Goal: Information Seeking & Learning: Learn about a topic

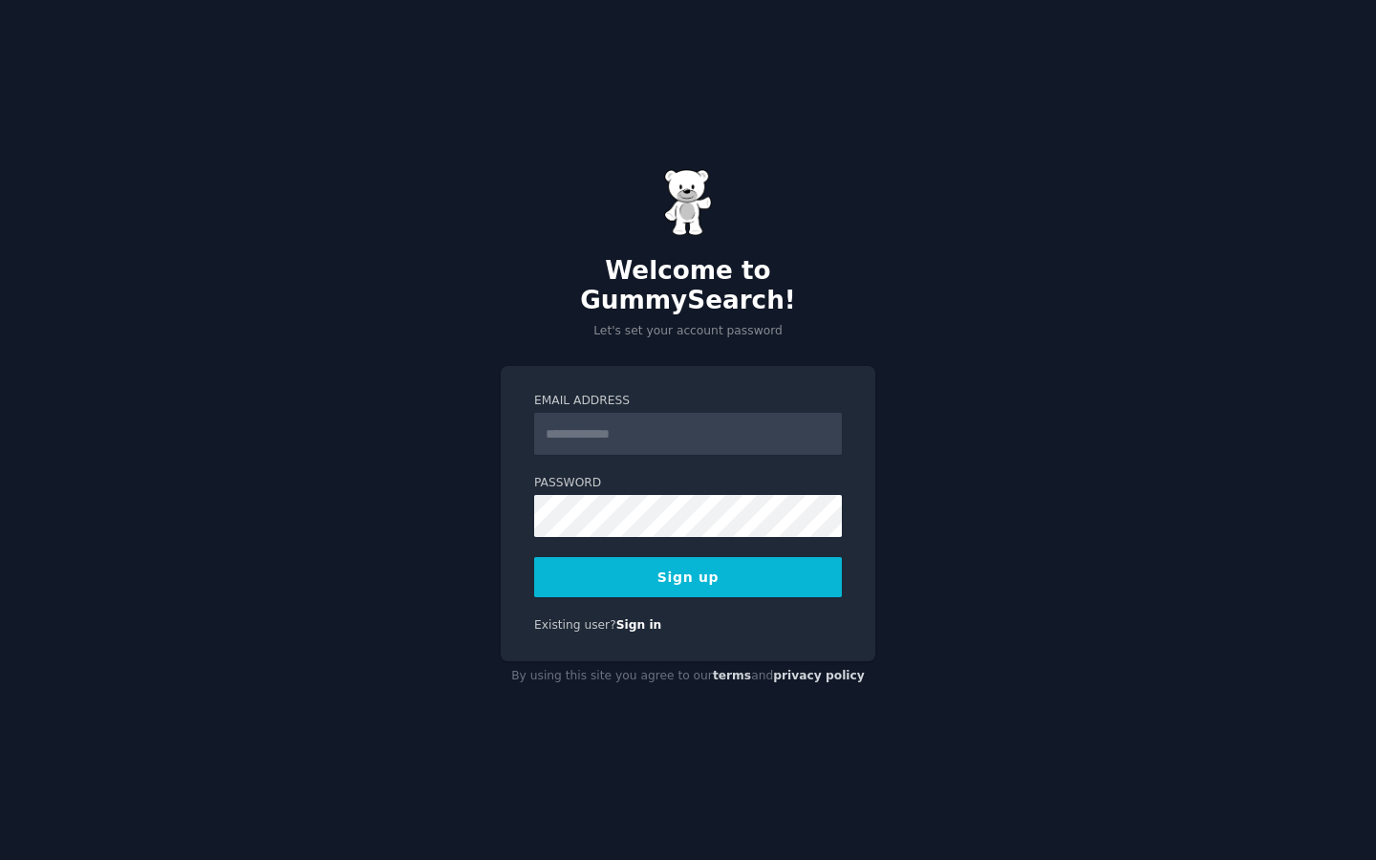
click at [679, 418] on input "Email Address" at bounding box center [688, 434] width 308 height 42
type input "*"
type input "**********"
click at [1064, 571] on div "**********" at bounding box center [688, 430] width 1376 height 860
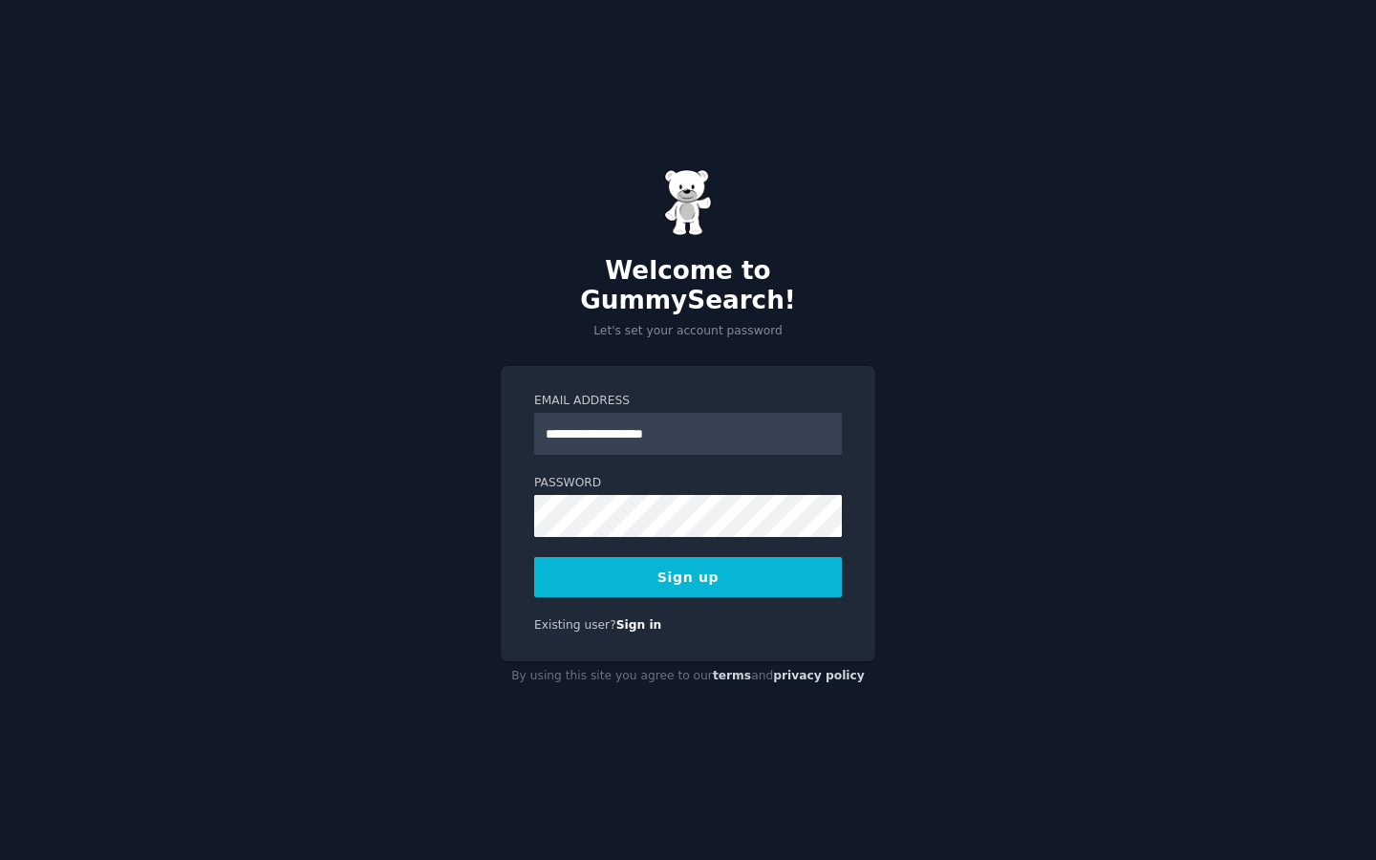
click at [776, 558] on button "Sign up" at bounding box center [688, 577] width 308 height 40
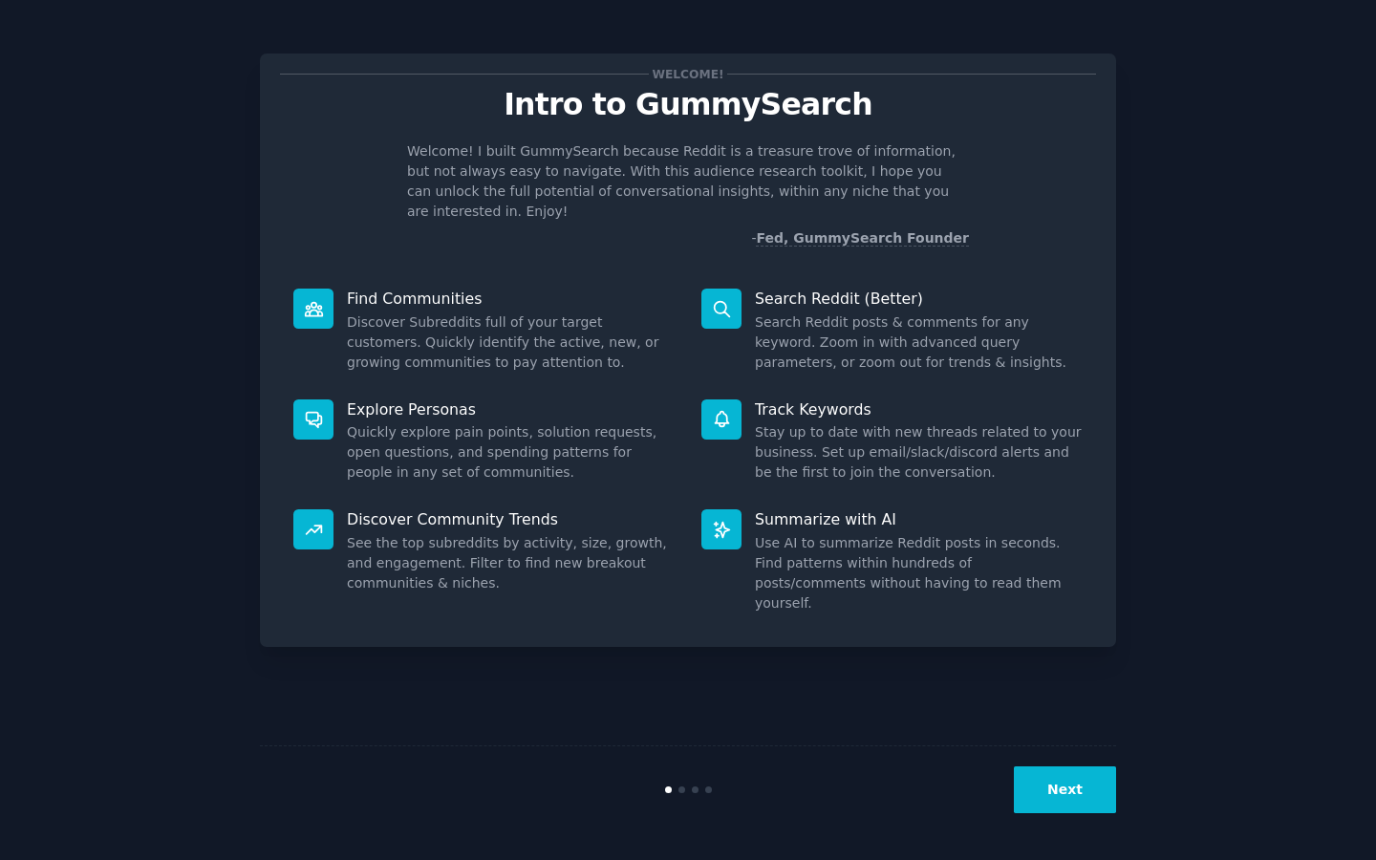
click at [1080, 787] on button "Next" at bounding box center [1065, 789] width 102 height 47
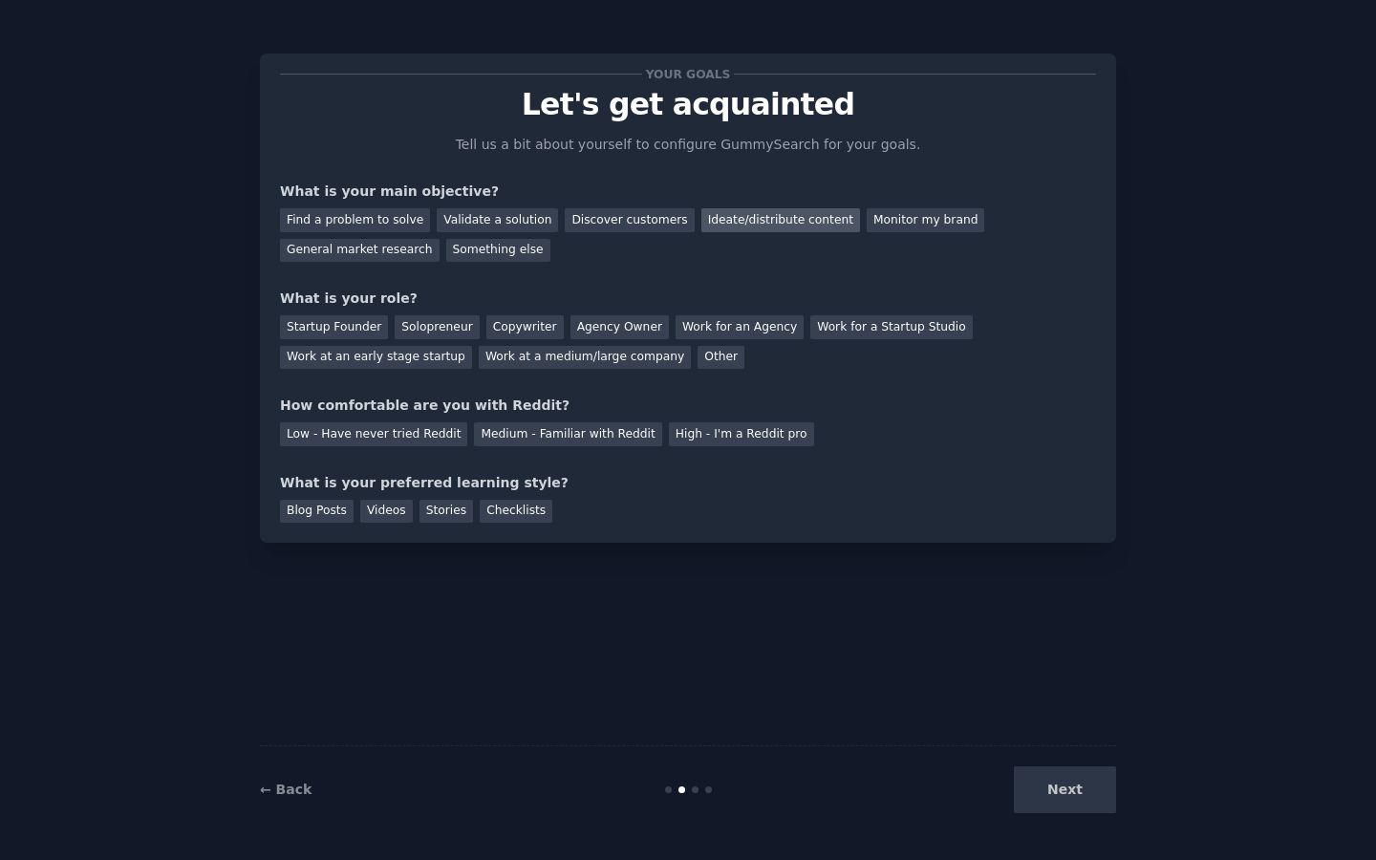
click at [760, 215] on div "Ideate/distribute content" at bounding box center [780, 220] width 159 height 24
click at [405, 224] on div "Find a problem to solve" at bounding box center [355, 220] width 150 height 24
click at [698, 354] on div "Other" at bounding box center [721, 358] width 47 height 24
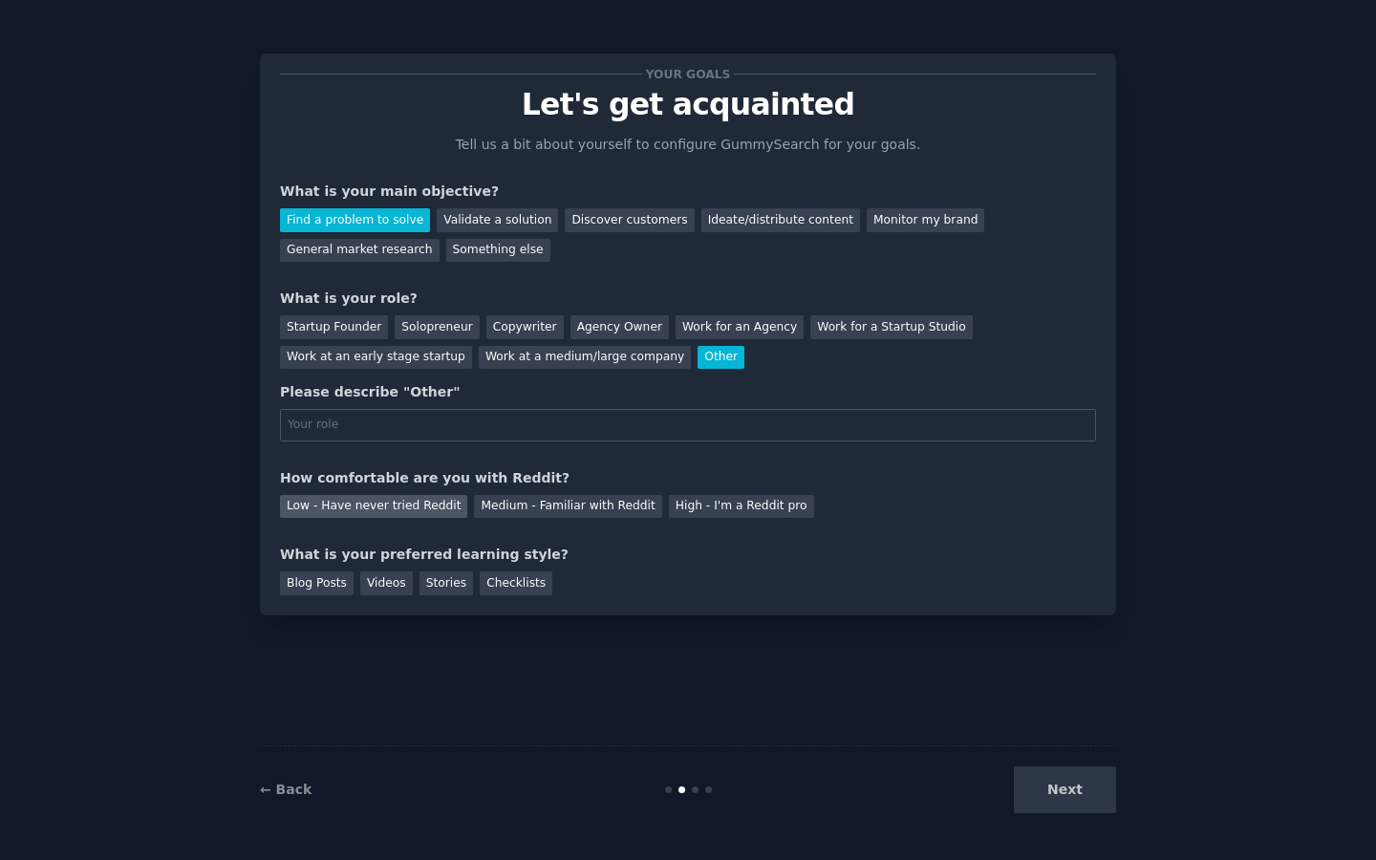
click at [393, 506] on div "Low - Have never tried Reddit" at bounding box center [373, 507] width 187 height 24
click at [392, 582] on div "Videos" at bounding box center [386, 583] width 53 height 24
click at [436, 577] on div "Stories" at bounding box center [447, 583] width 54 height 24
click at [442, 558] on div "What is your preferred learning style?" at bounding box center [688, 555] width 816 height 20
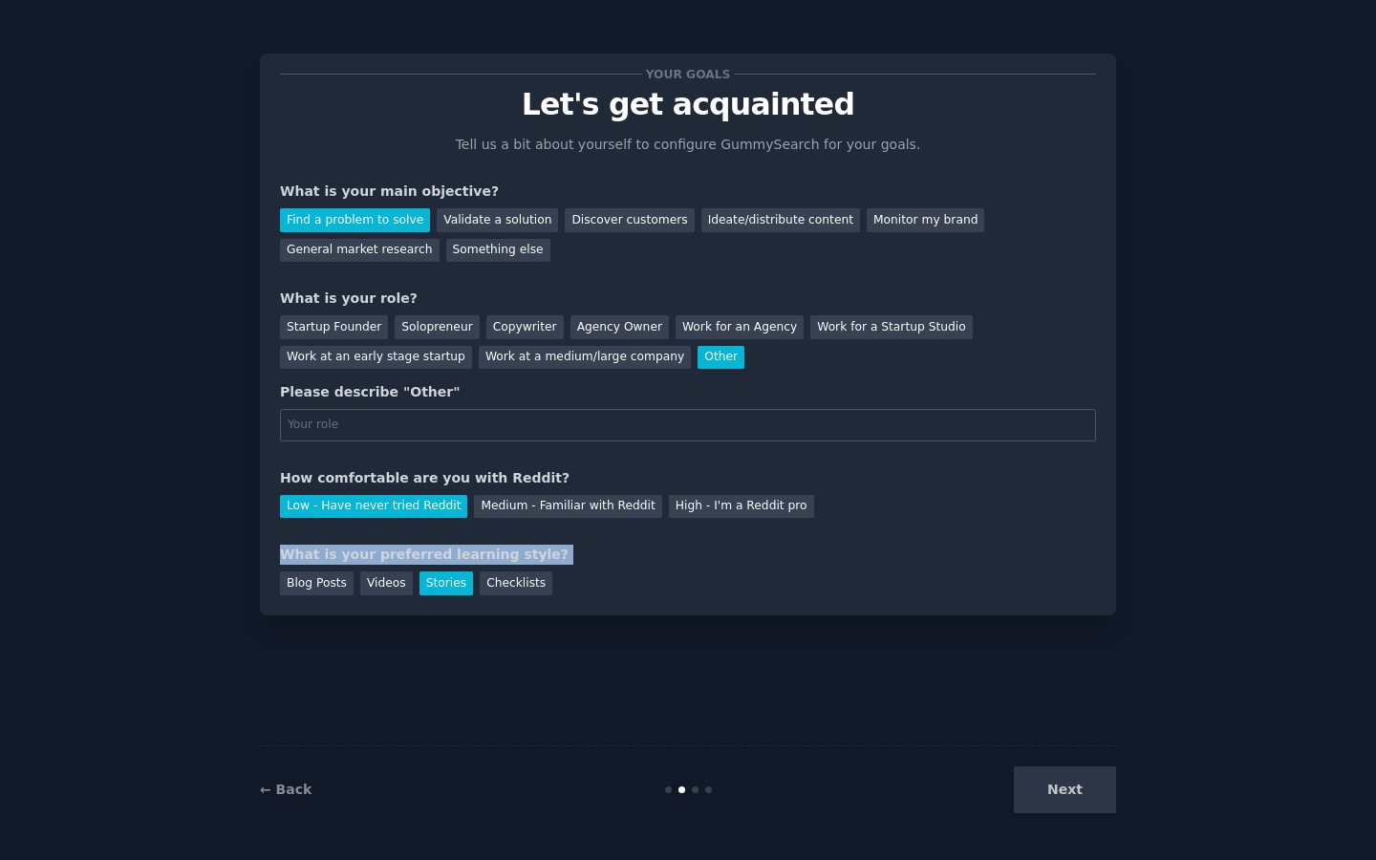
click at [442, 558] on div "What is your preferred learning style?" at bounding box center [688, 555] width 816 height 20
click at [429, 326] on div "Solopreneur" at bounding box center [437, 327] width 84 height 24
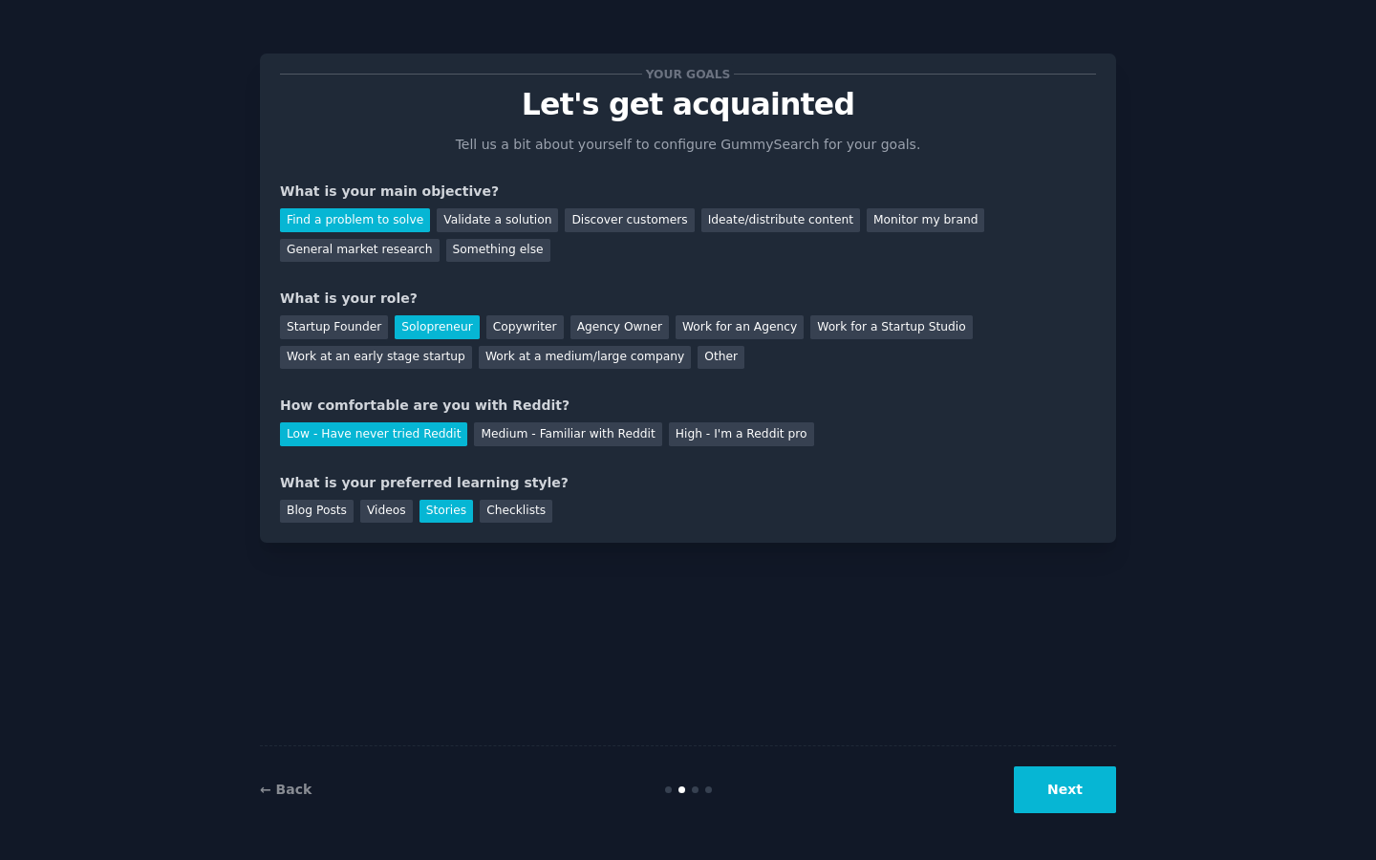
click at [1081, 798] on button "Next" at bounding box center [1065, 789] width 102 height 47
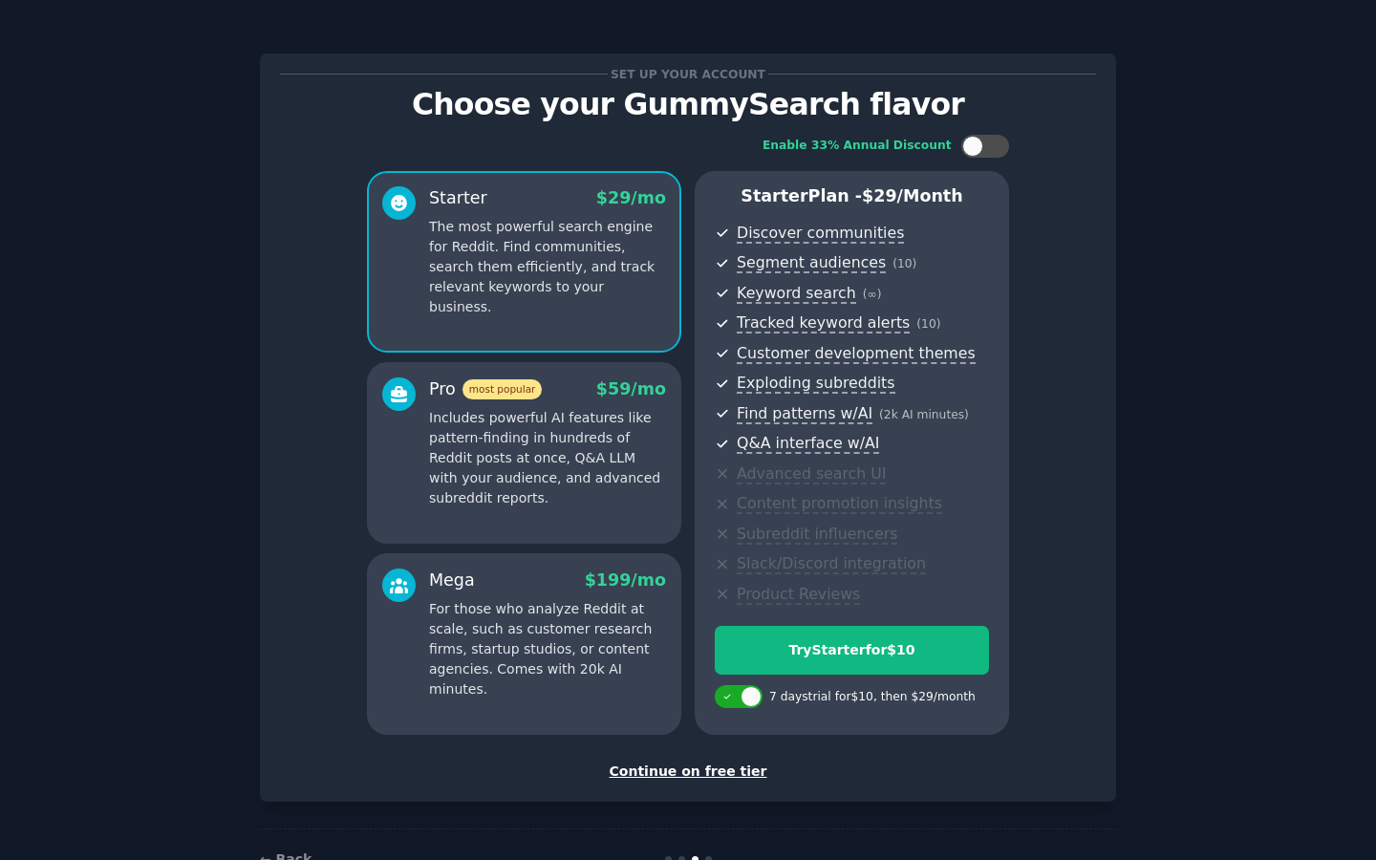
click at [719, 765] on div "Continue on free tier" at bounding box center [688, 772] width 816 height 20
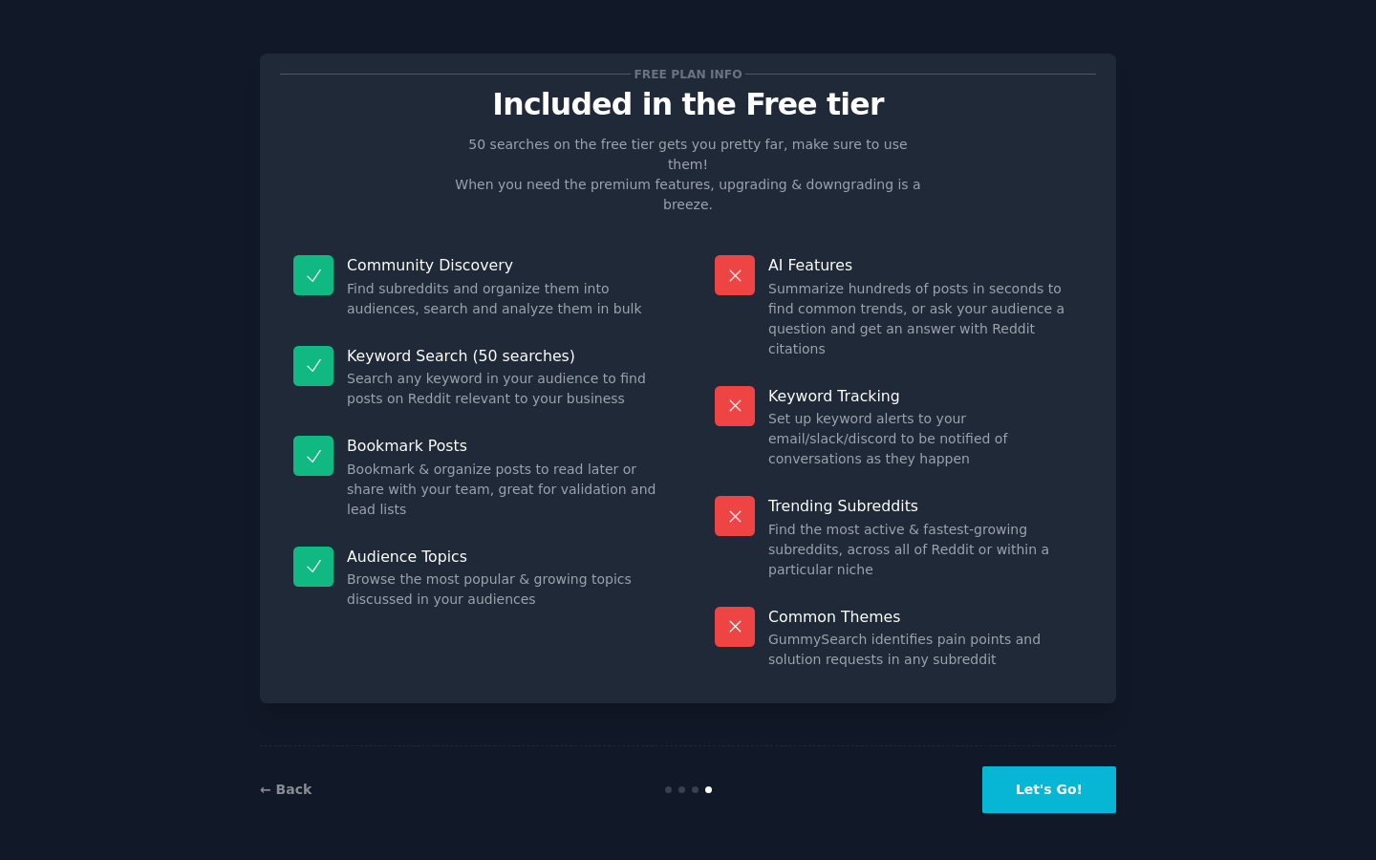
click at [1073, 781] on button "Let's Go!" at bounding box center [1049, 789] width 134 height 47
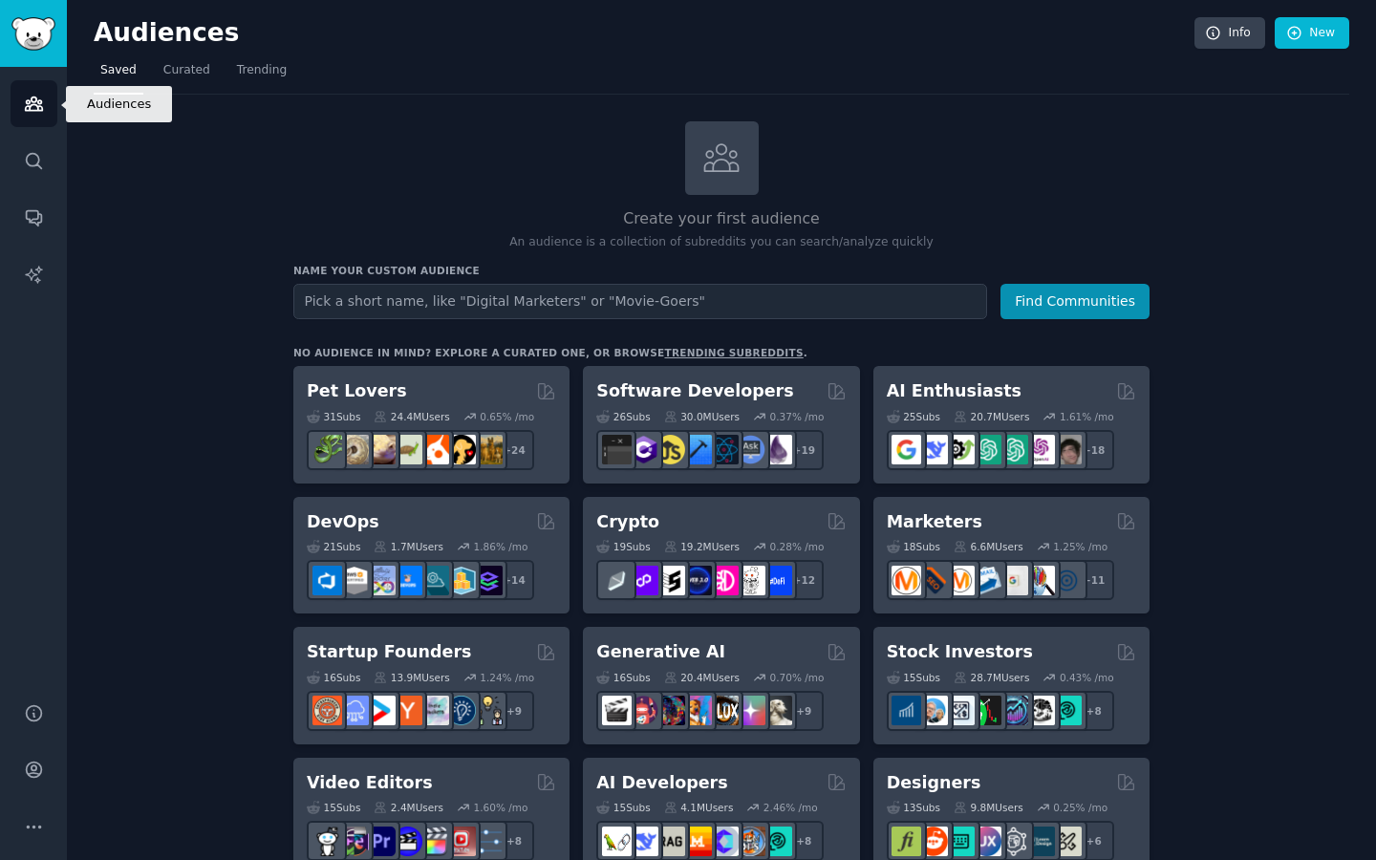
click at [33, 100] on icon "Sidebar" at bounding box center [34, 104] width 20 height 20
click at [32, 38] on img "Sidebar" at bounding box center [33, 33] width 44 height 33
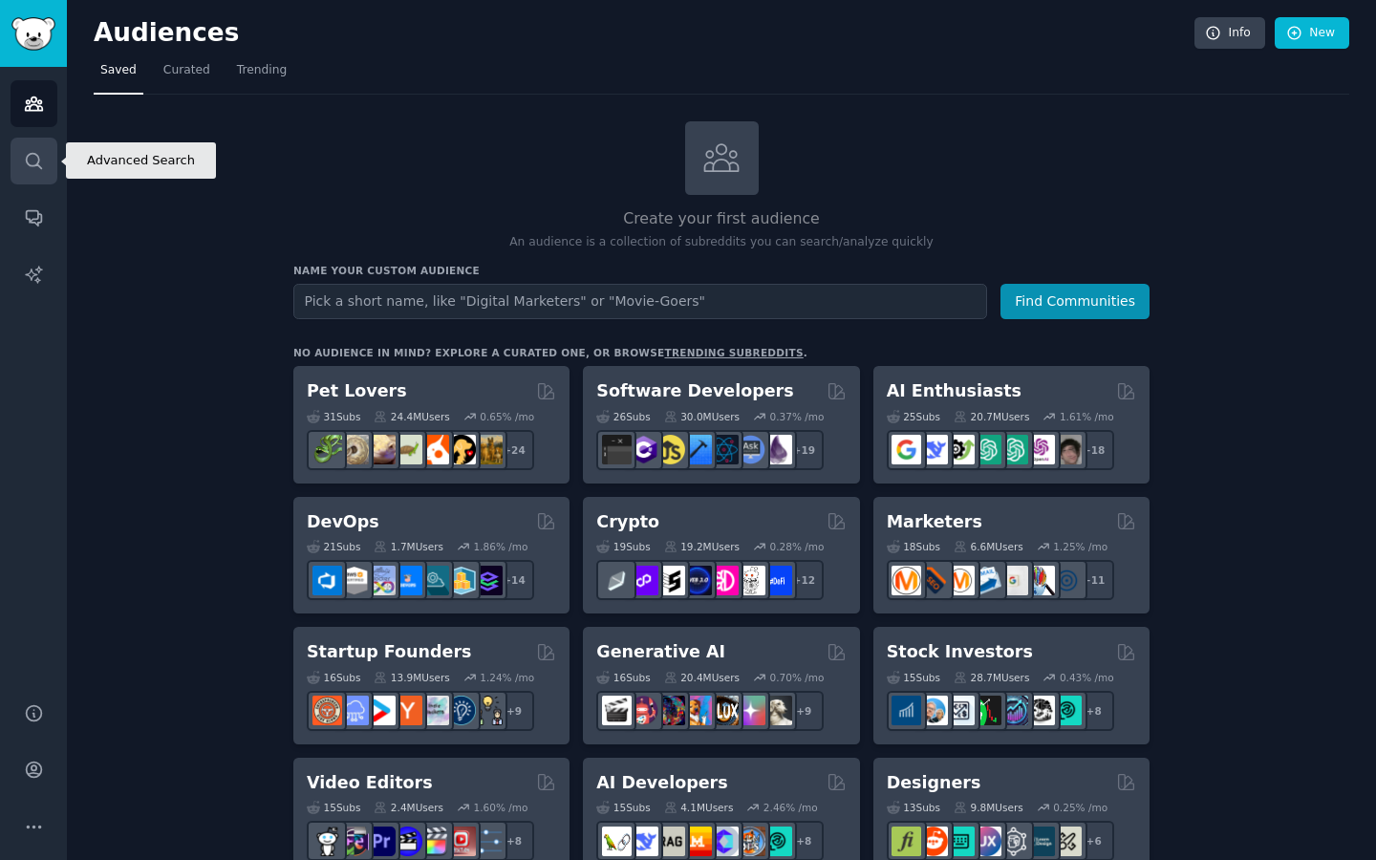
click at [24, 161] on icon "Sidebar" at bounding box center [34, 161] width 20 height 20
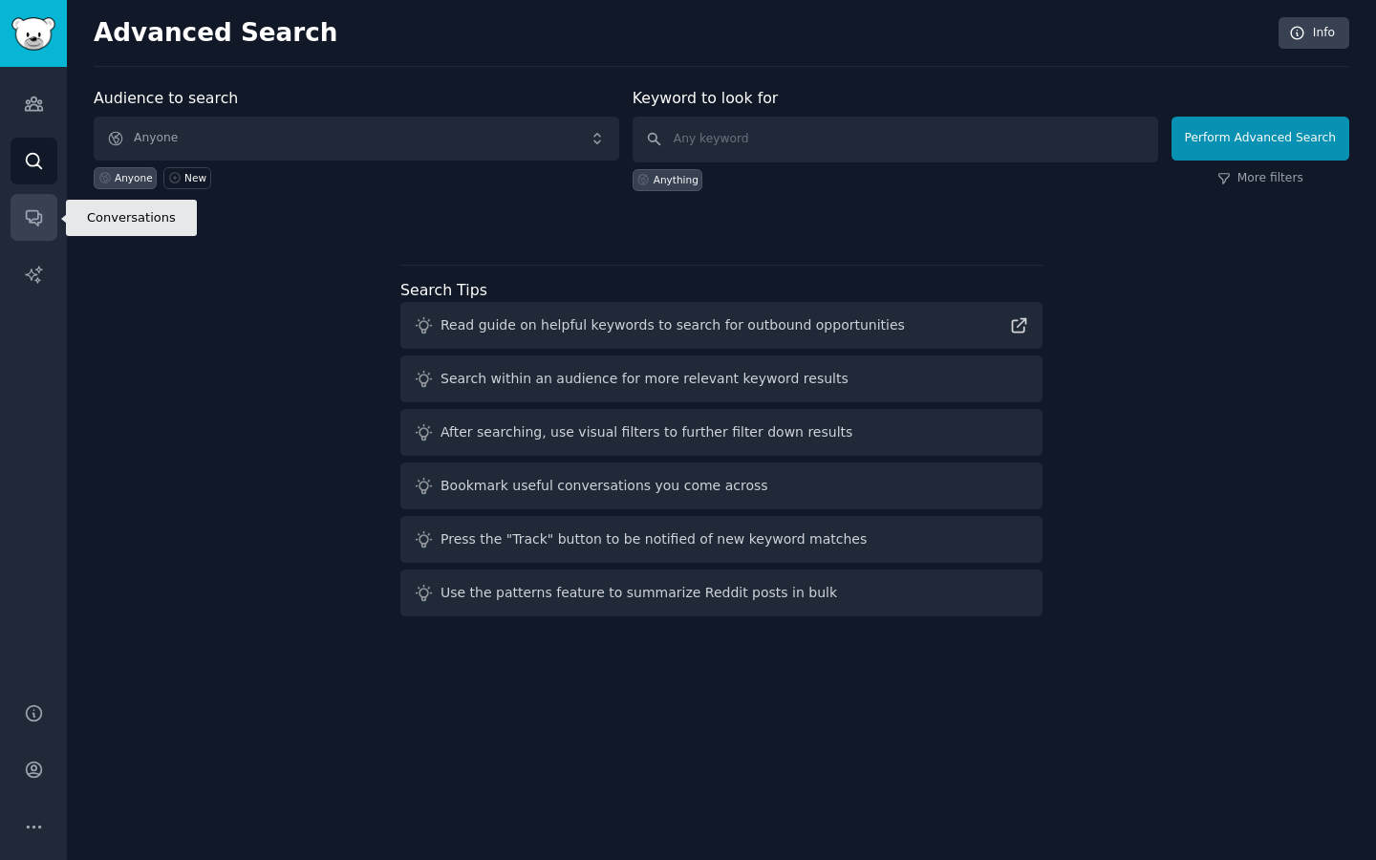
click at [38, 226] on icon "Sidebar" at bounding box center [33, 218] width 15 height 15
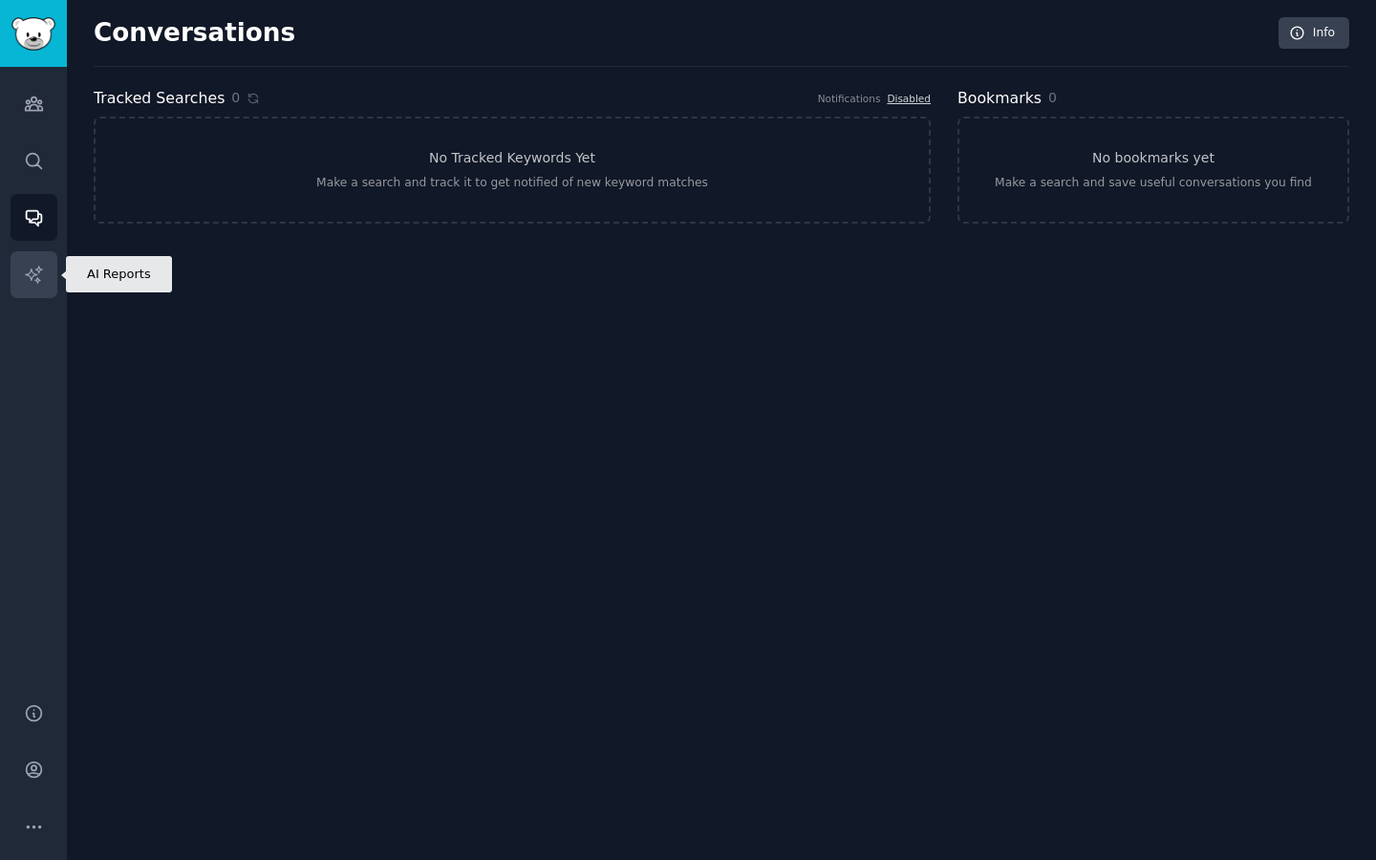
click at [34, 285] on link "AI Reports" at bounding box center [34, 274] width 47 height 47
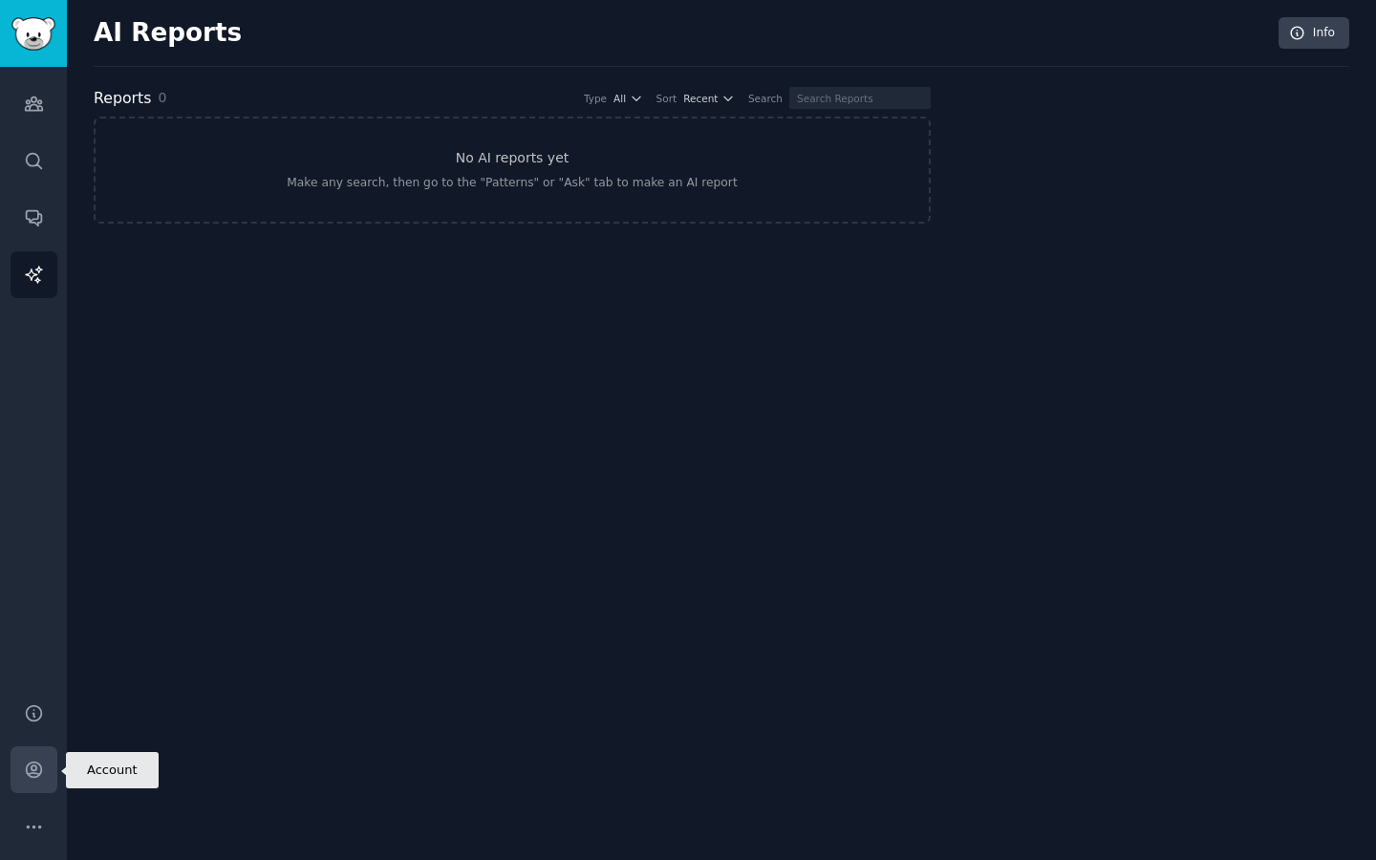
click at [47, 770] on link "Account" at bounding box center [34, 769] width 47 height 47
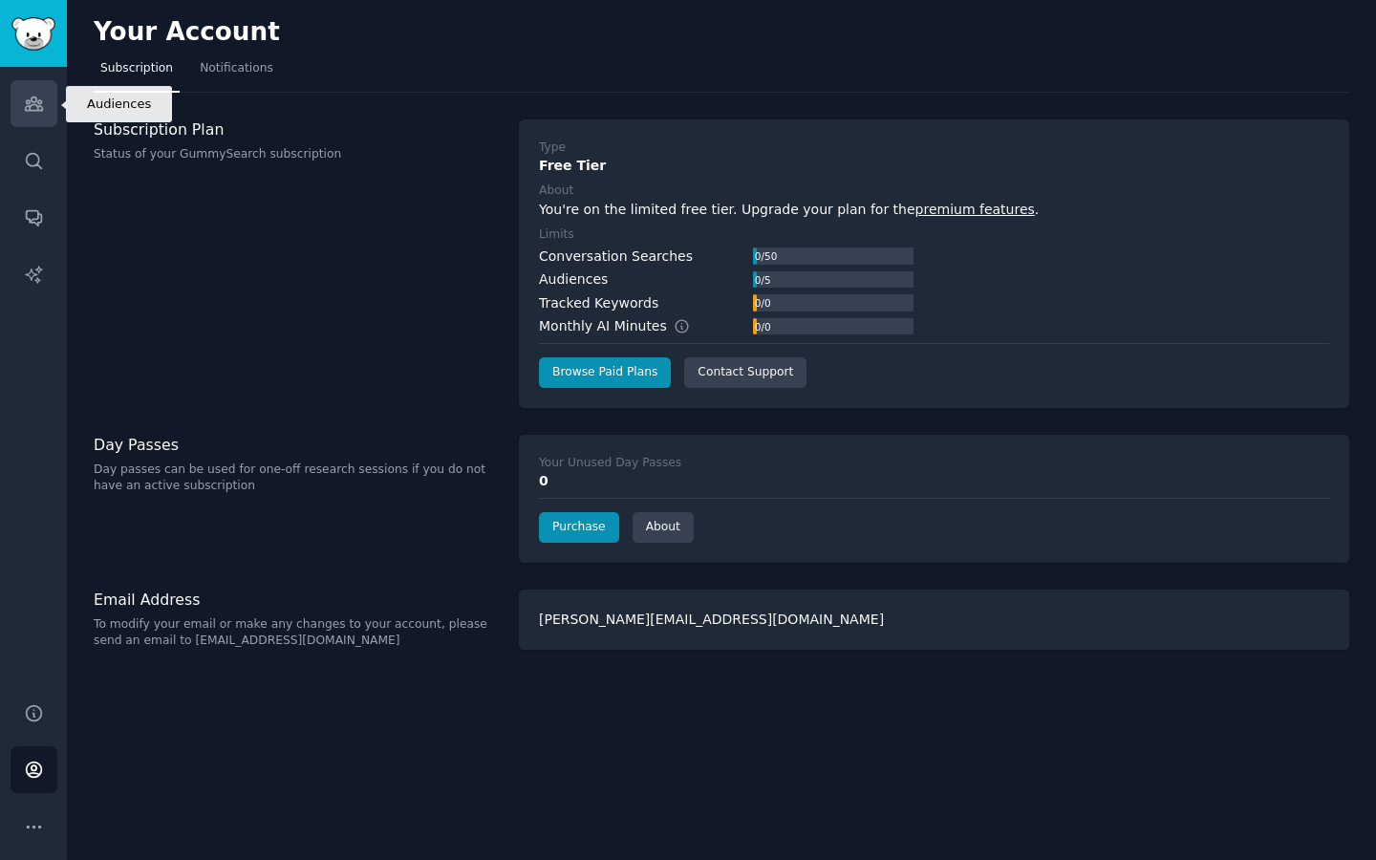
click at [44, 103] on link "Audiences" at bounding box center [34, 103] width 47 height 47
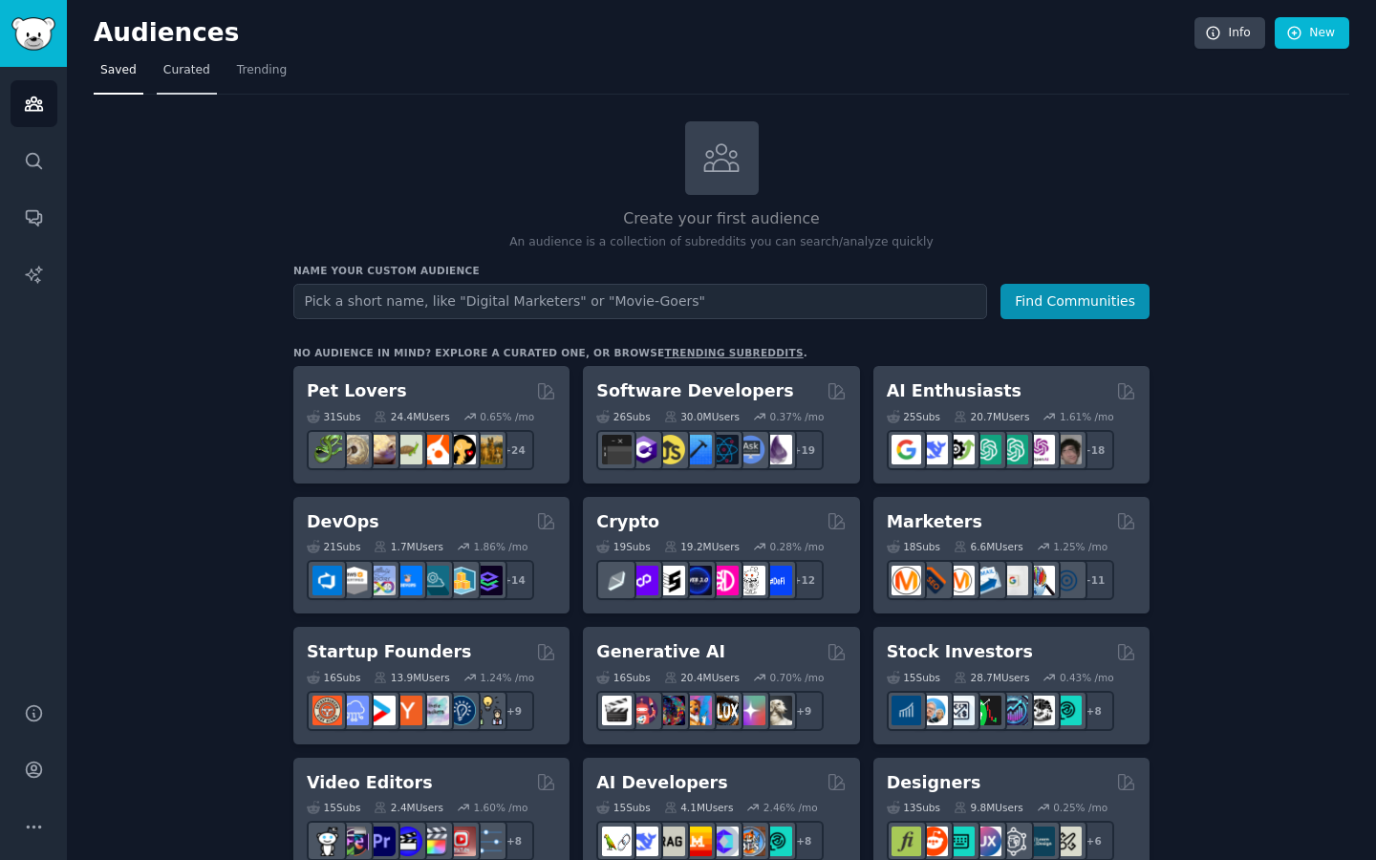
click at [204, 66] on span "Curated" at bounding box center [186, 70] width 47 height 17
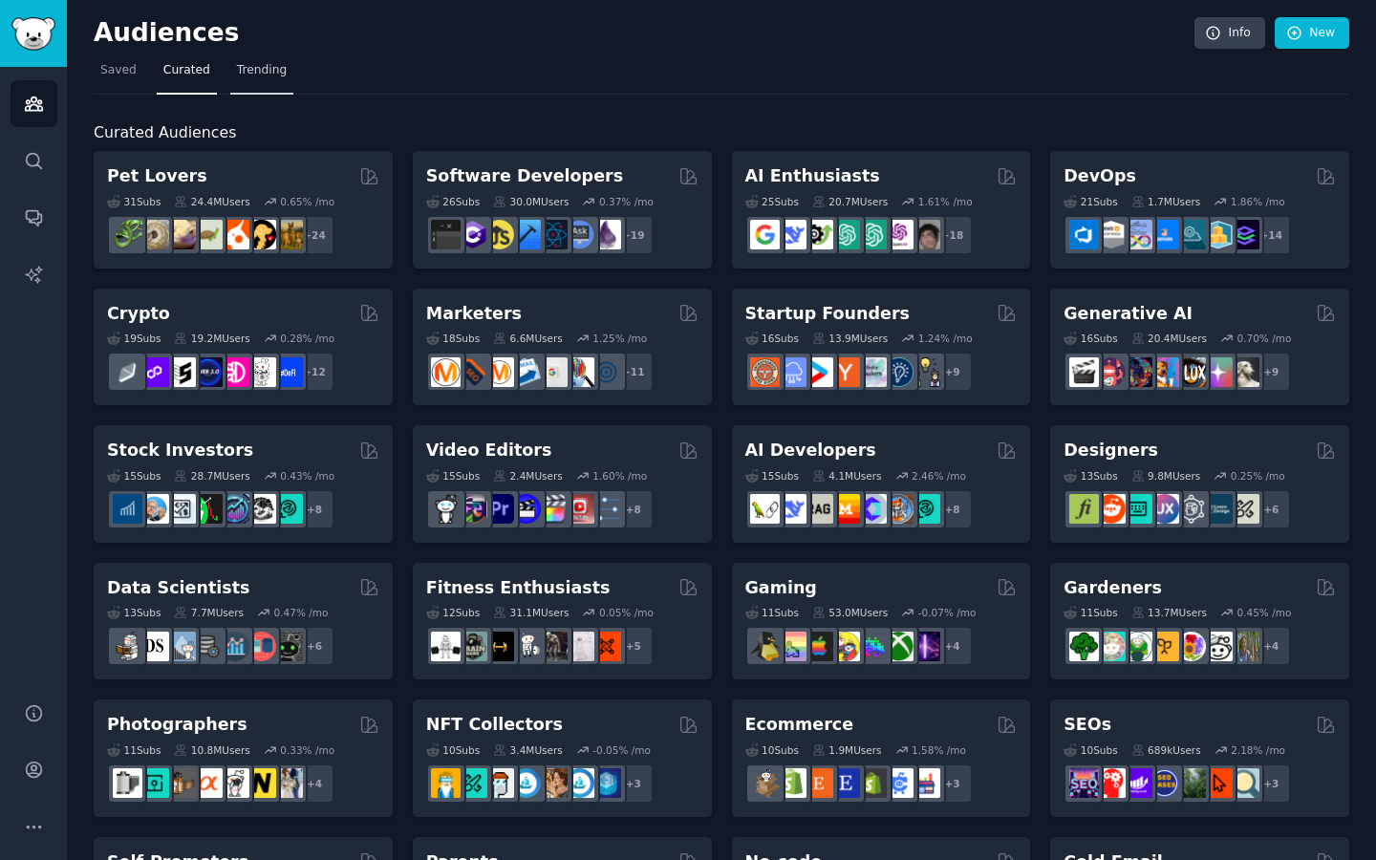
click at [266, 62] on span "Trending" at bounding box center [262, 70] width 50 height 17
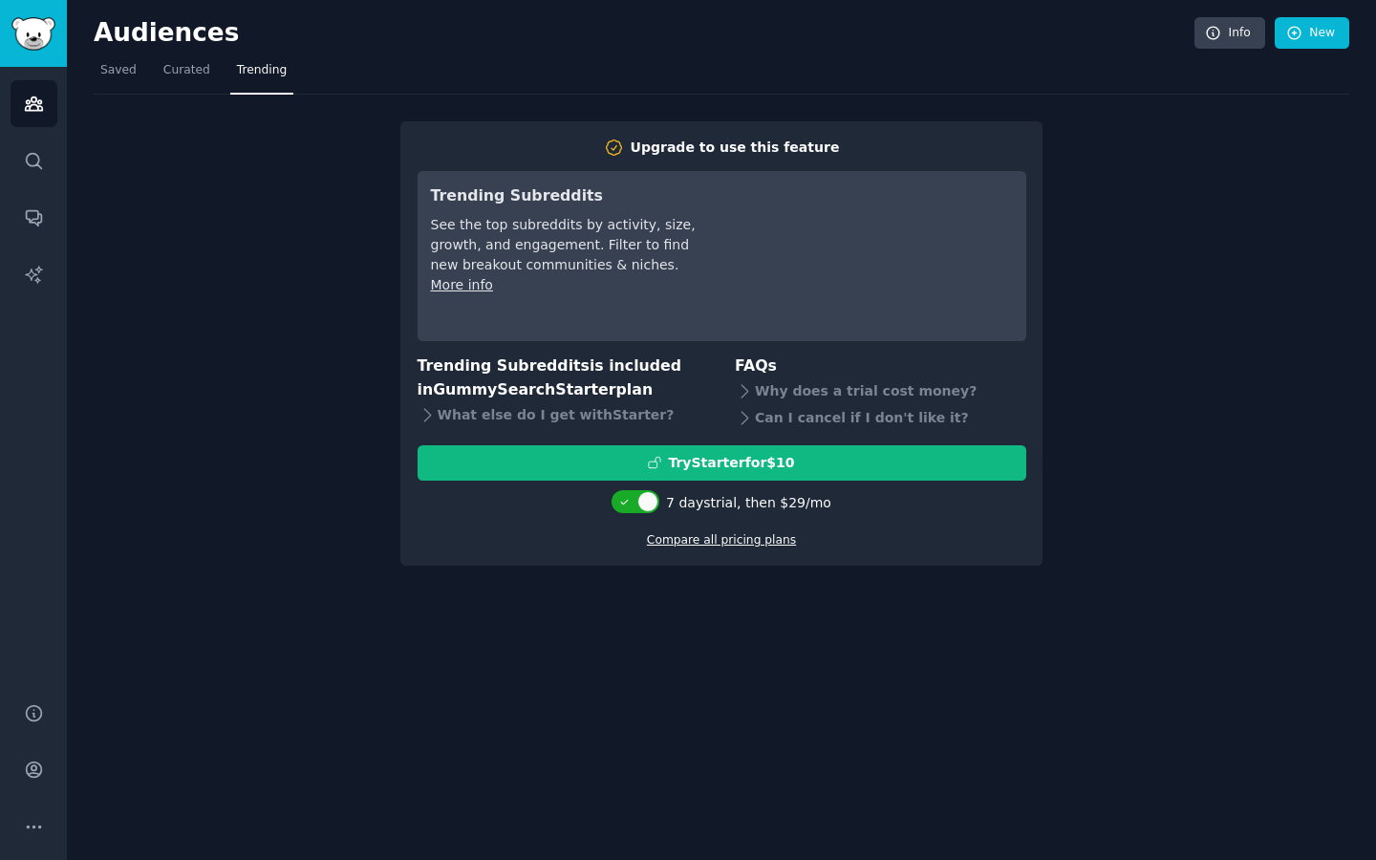
click at [751, 542] on link "Compare all pricing plans" at bounding box center [721, 539] width 149 height 13
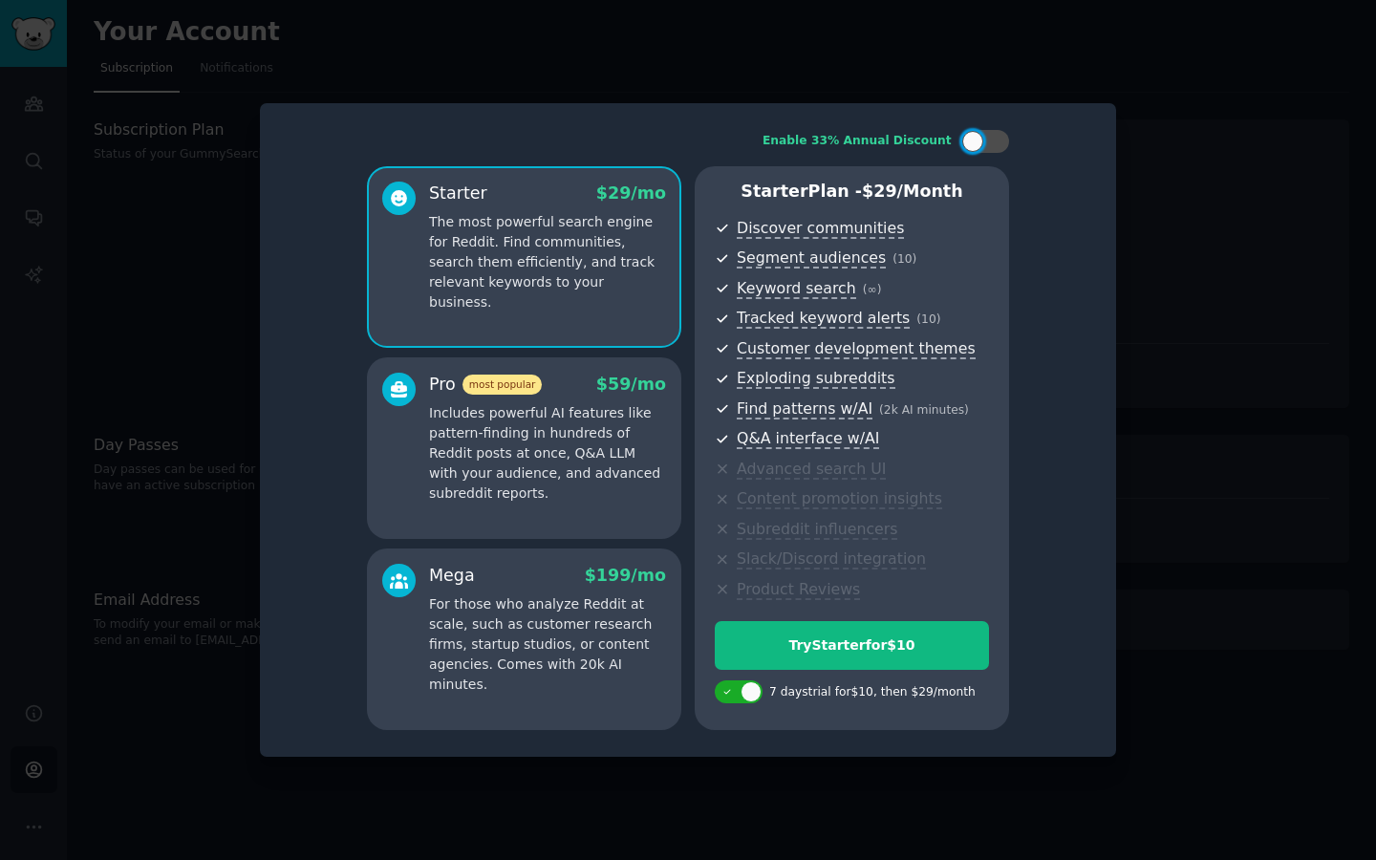
click at [1170, 153] on div at bounding box center [688, 430] width 1376 height 860
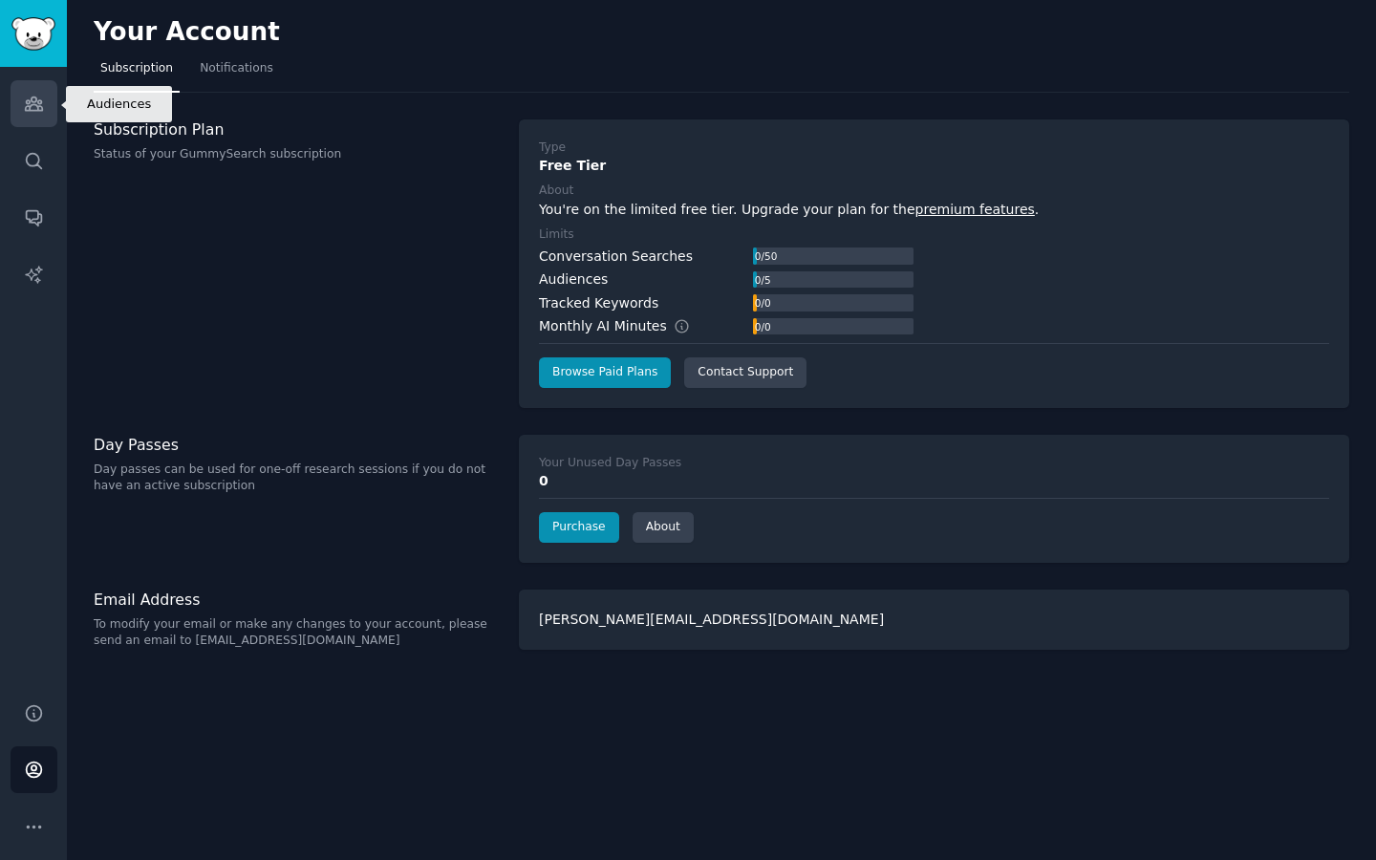
click at [37, 108] on icon "Sidebar" at bounding box center [33, 103] width 17 height 13
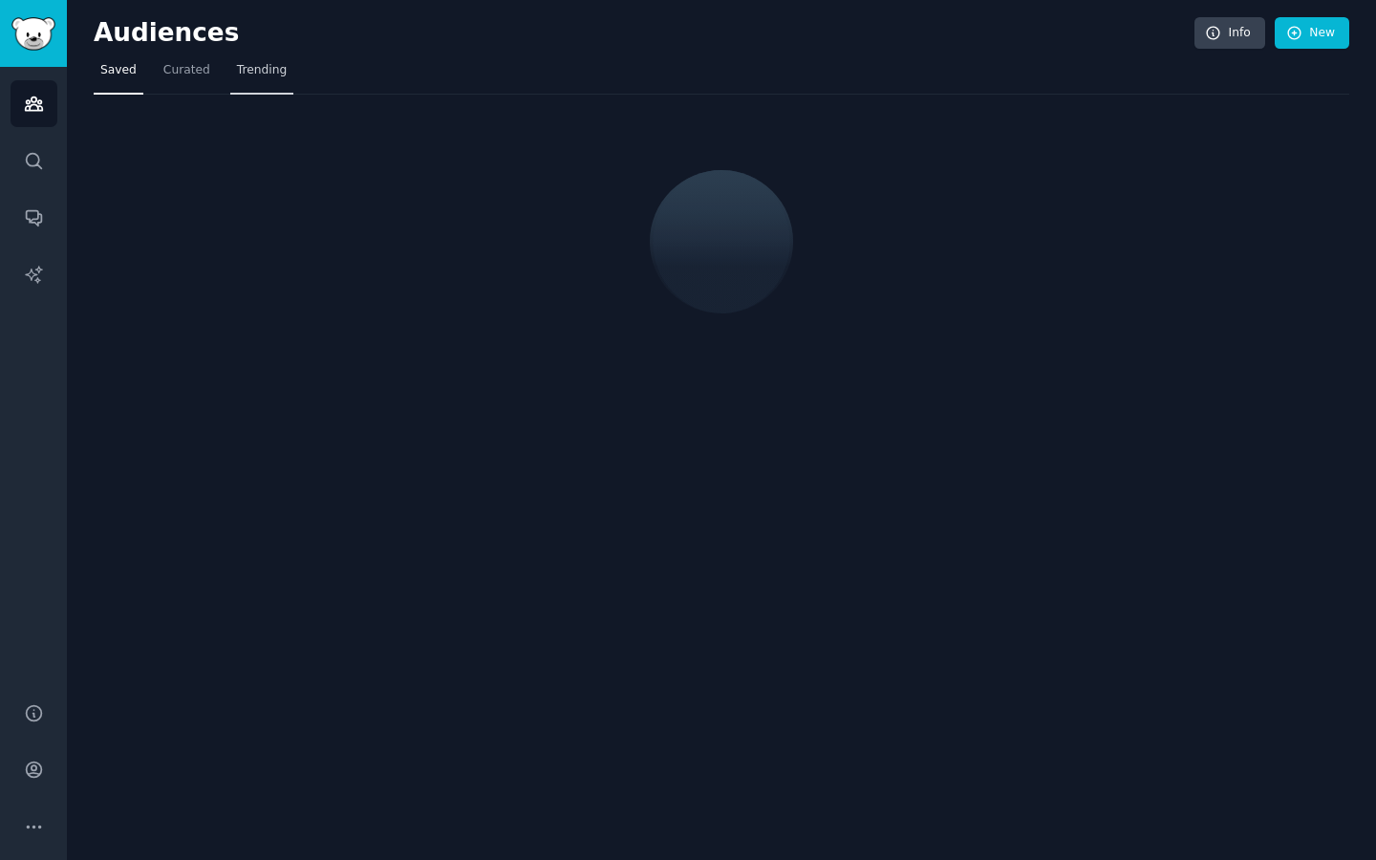
click at [261, 72] on span "Trending" at bounding box center [262, 70] width 50 height 17
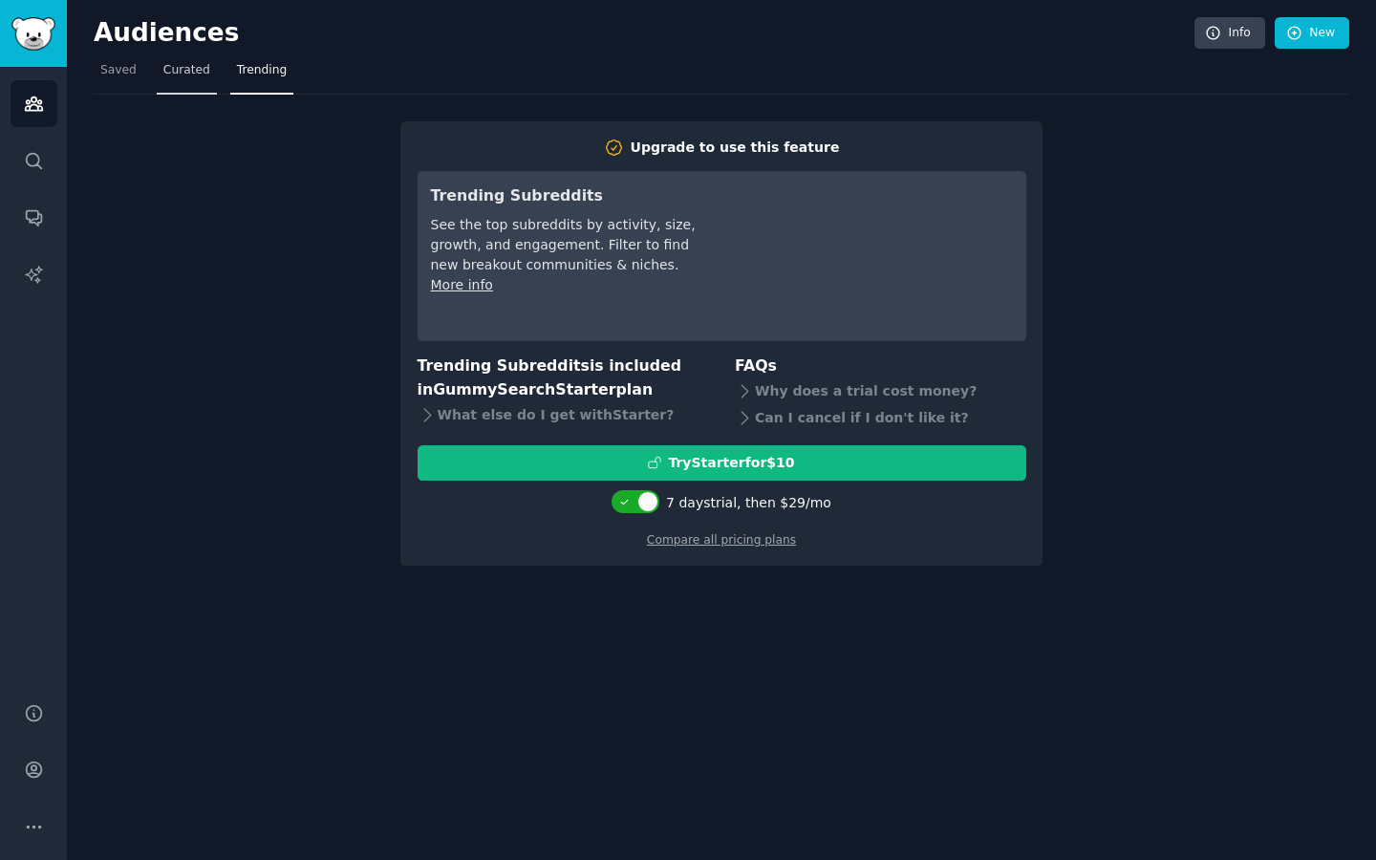
click at [187, 75] on span "Curated" at bounding box center [186, 70] width 47 height 17
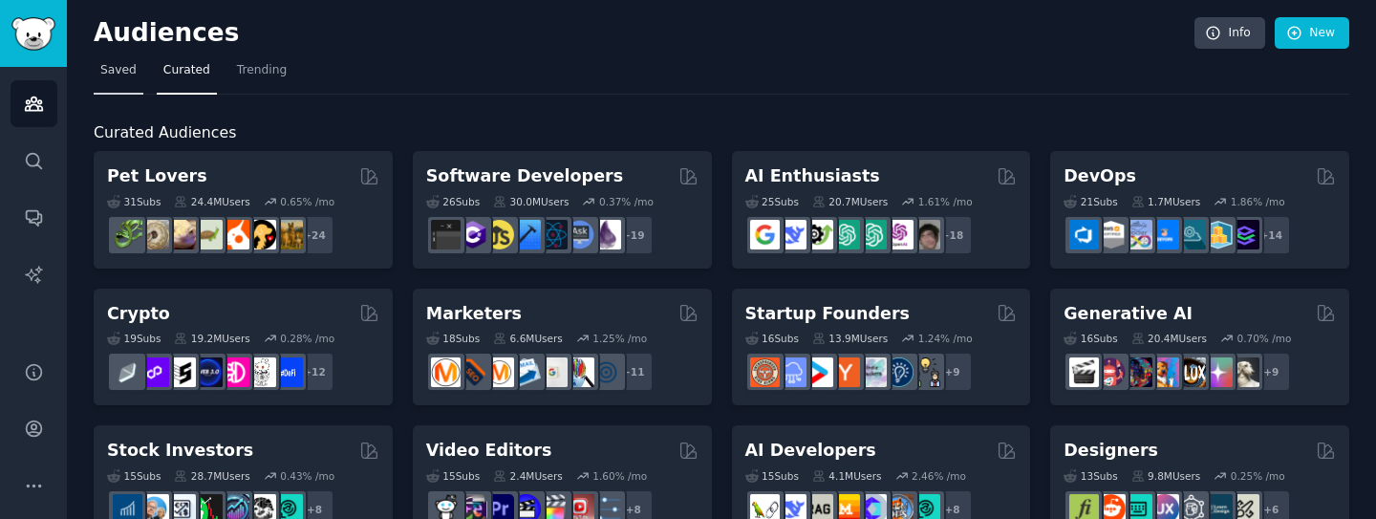
click at [128, 65] on span "Saved" at bounding box center [118, 70] width 36 height 17
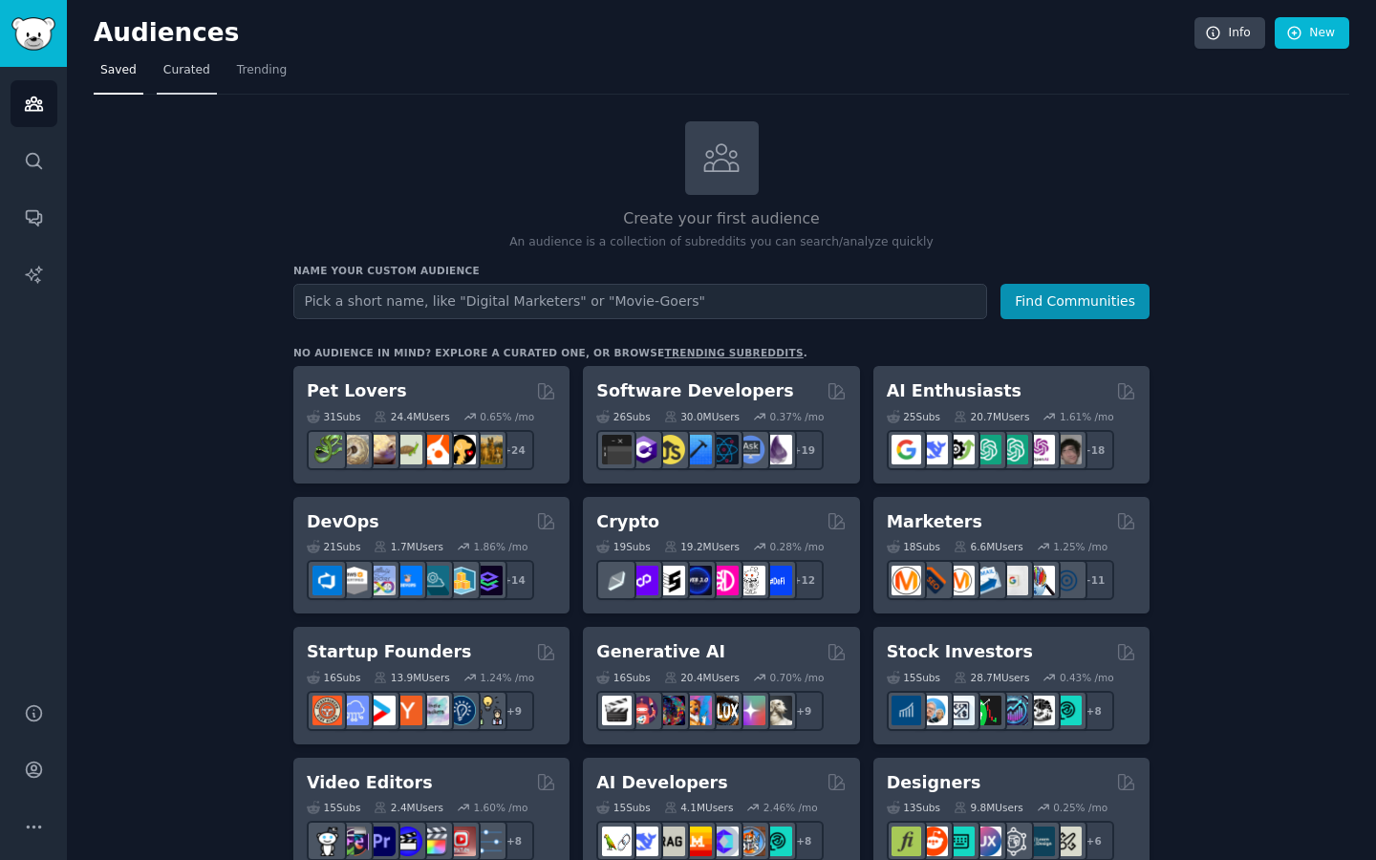
click at [175, 64] on span "Curated" at bounding box center [186, 70] width 47 height 17
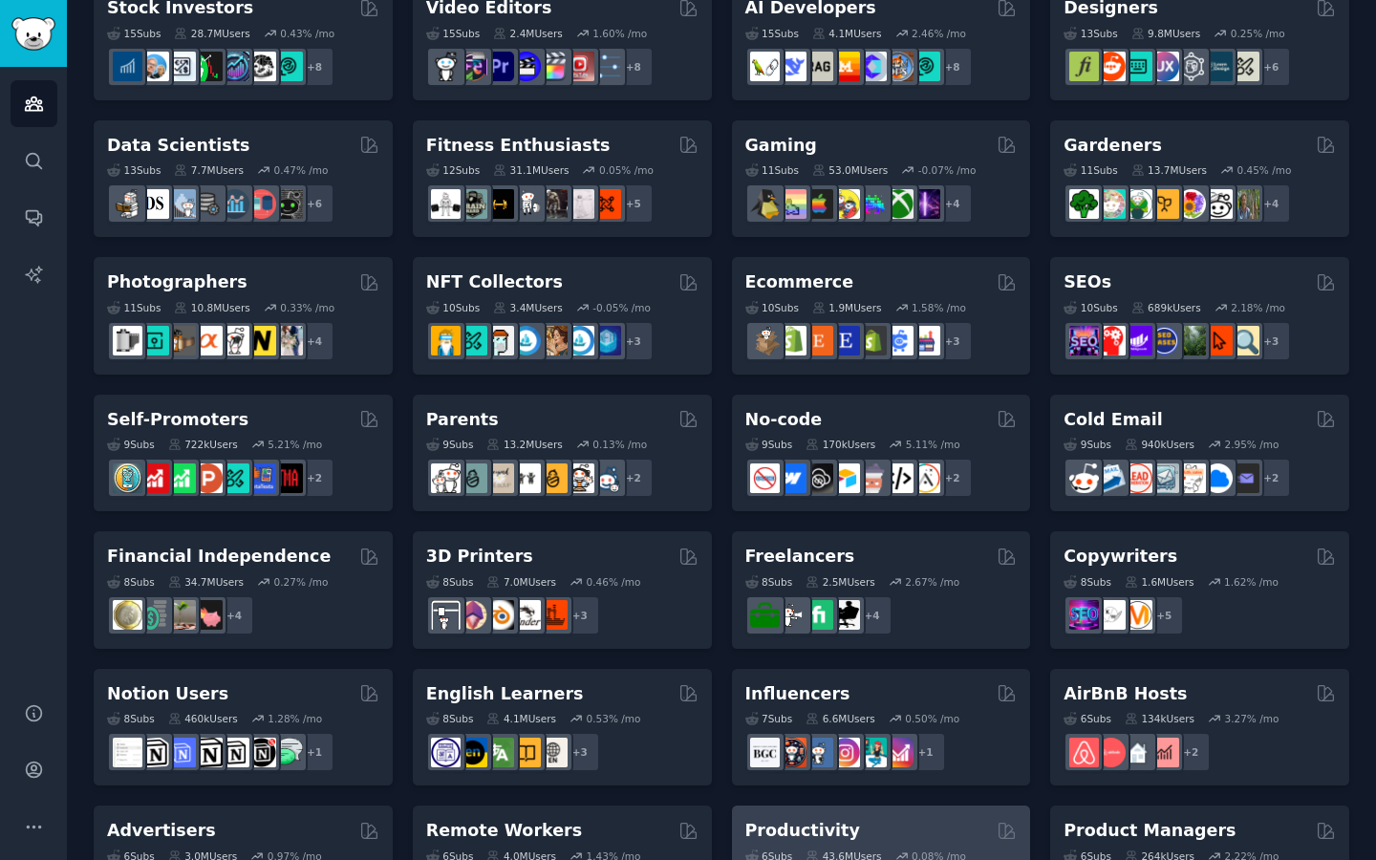
scroll to position [430, 0]
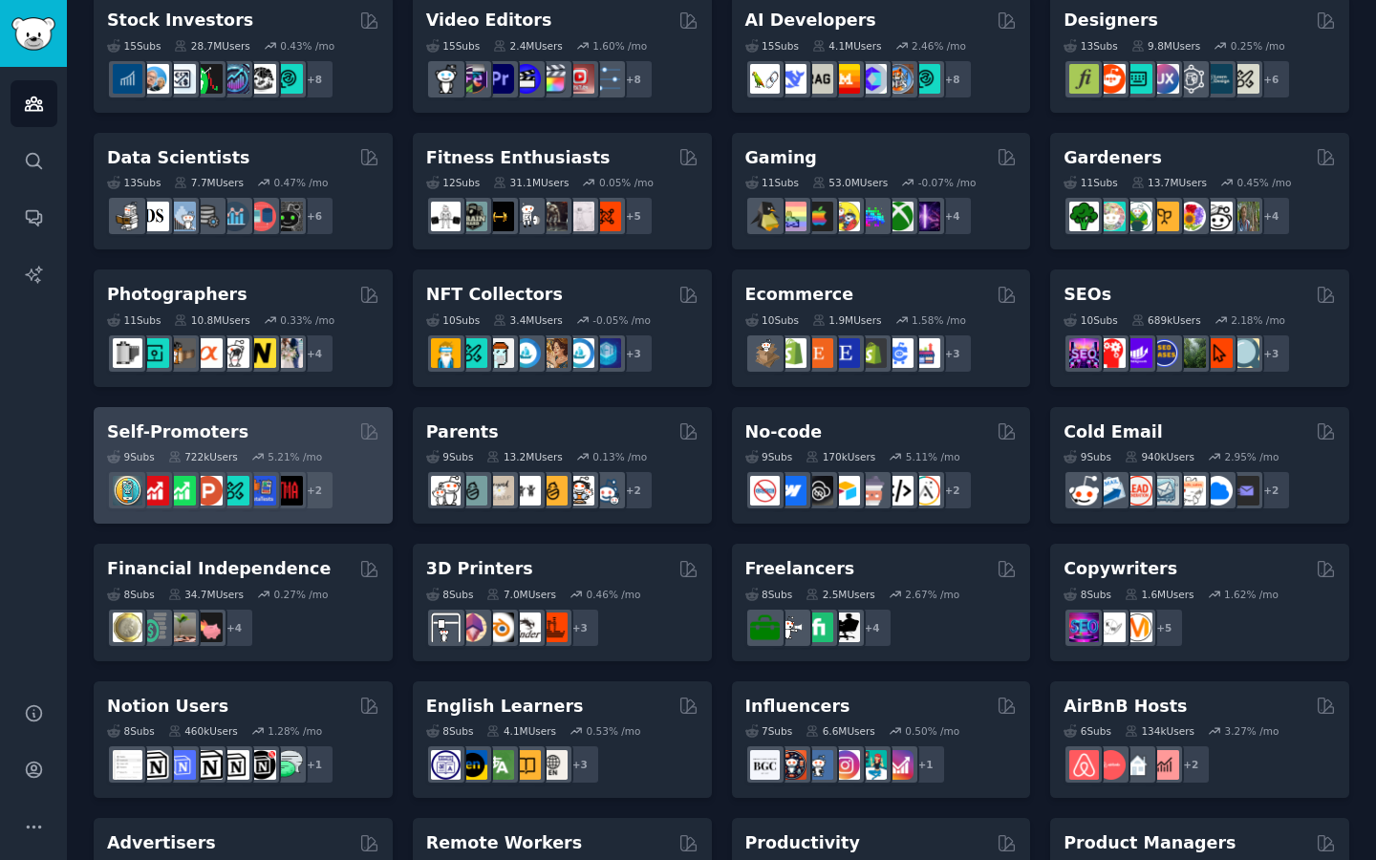
click at [181, 429] on h2 "Self-Promoters" at bounding box center [177, 432] width 141 height 24
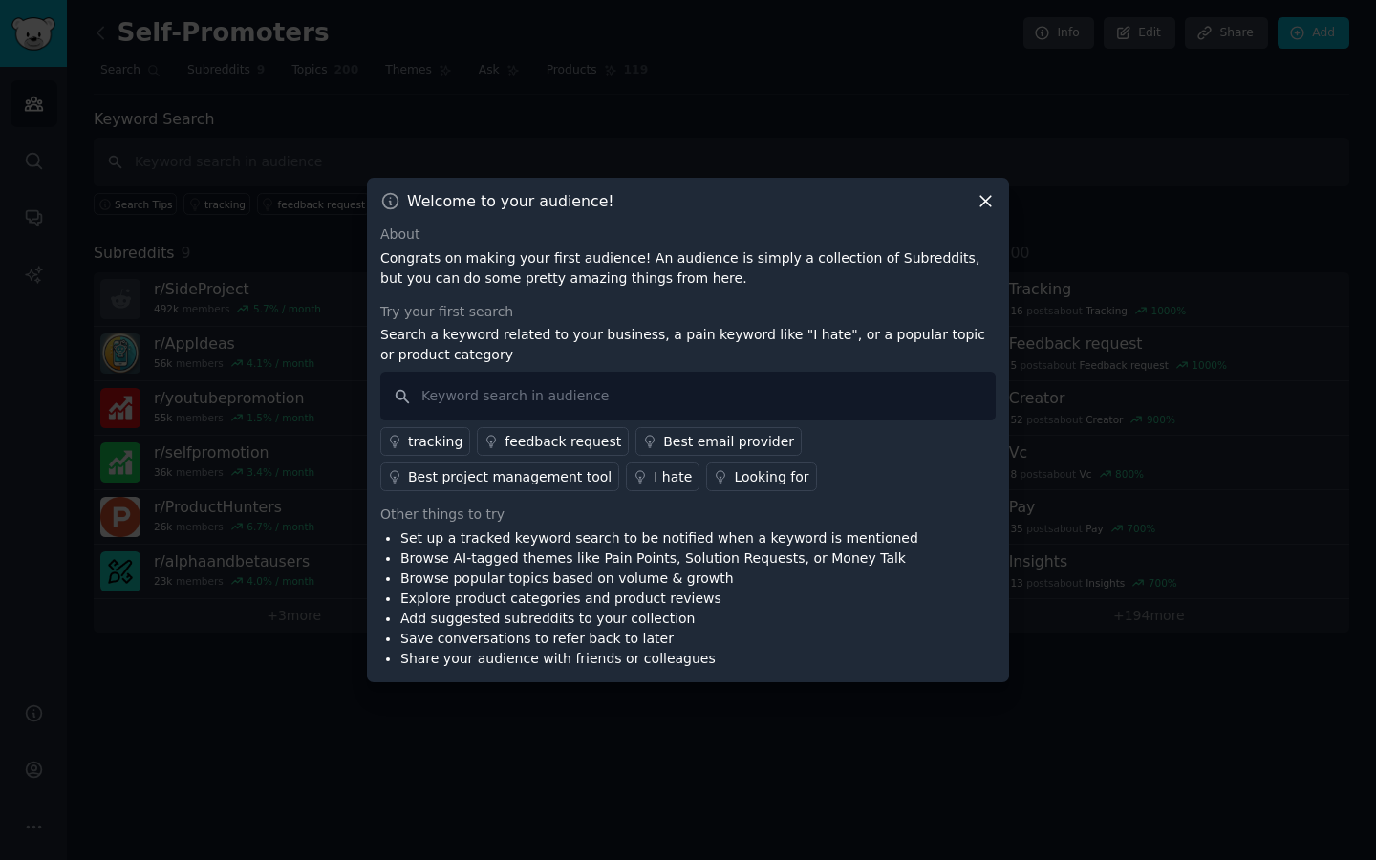
click at [986, 204] on icon at bounding box center [986, 201] width 20 height 20
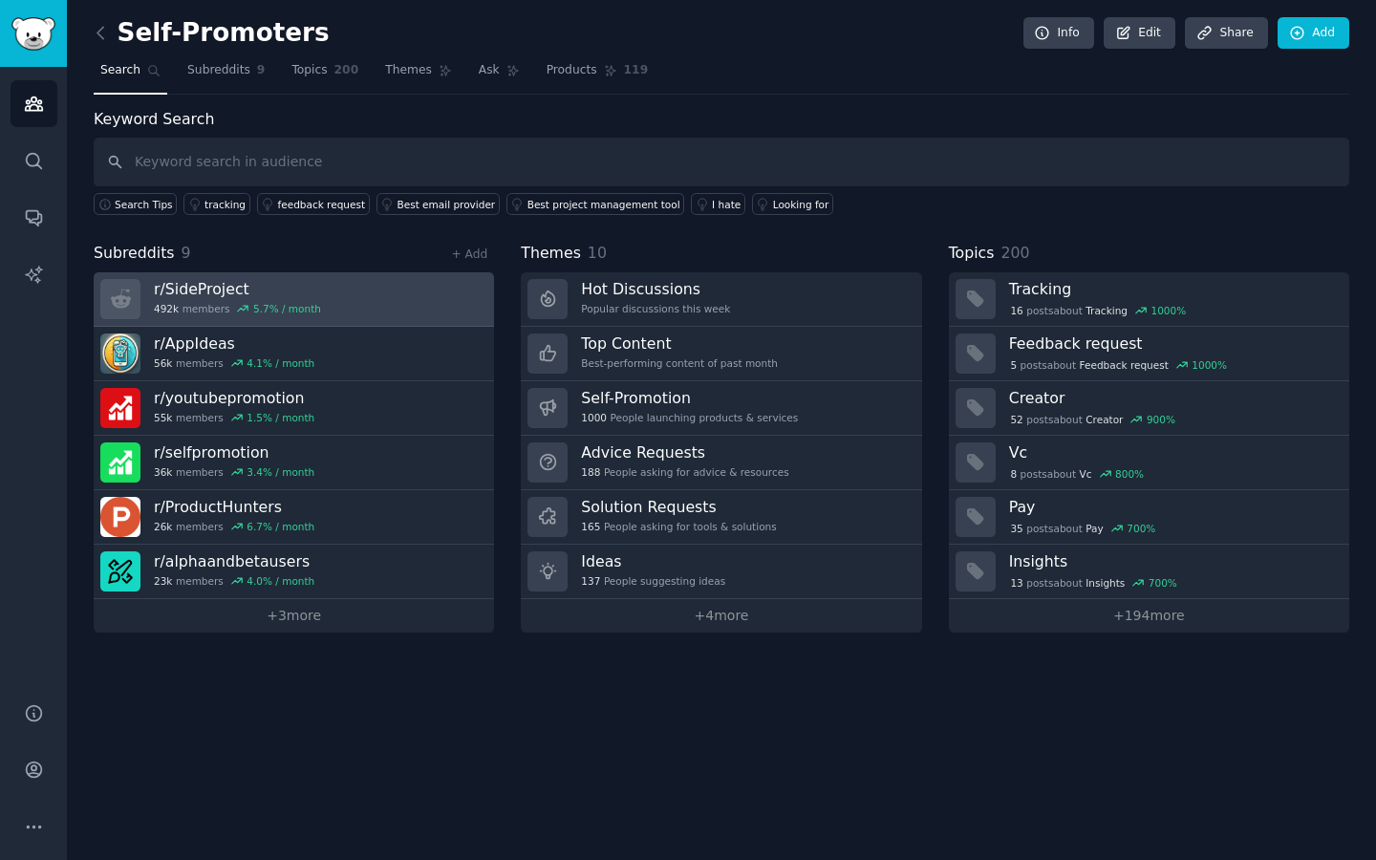
click at [240, 292] on h3 "r/ SideProject" at bounding box center [237, 289] width 167 height 20
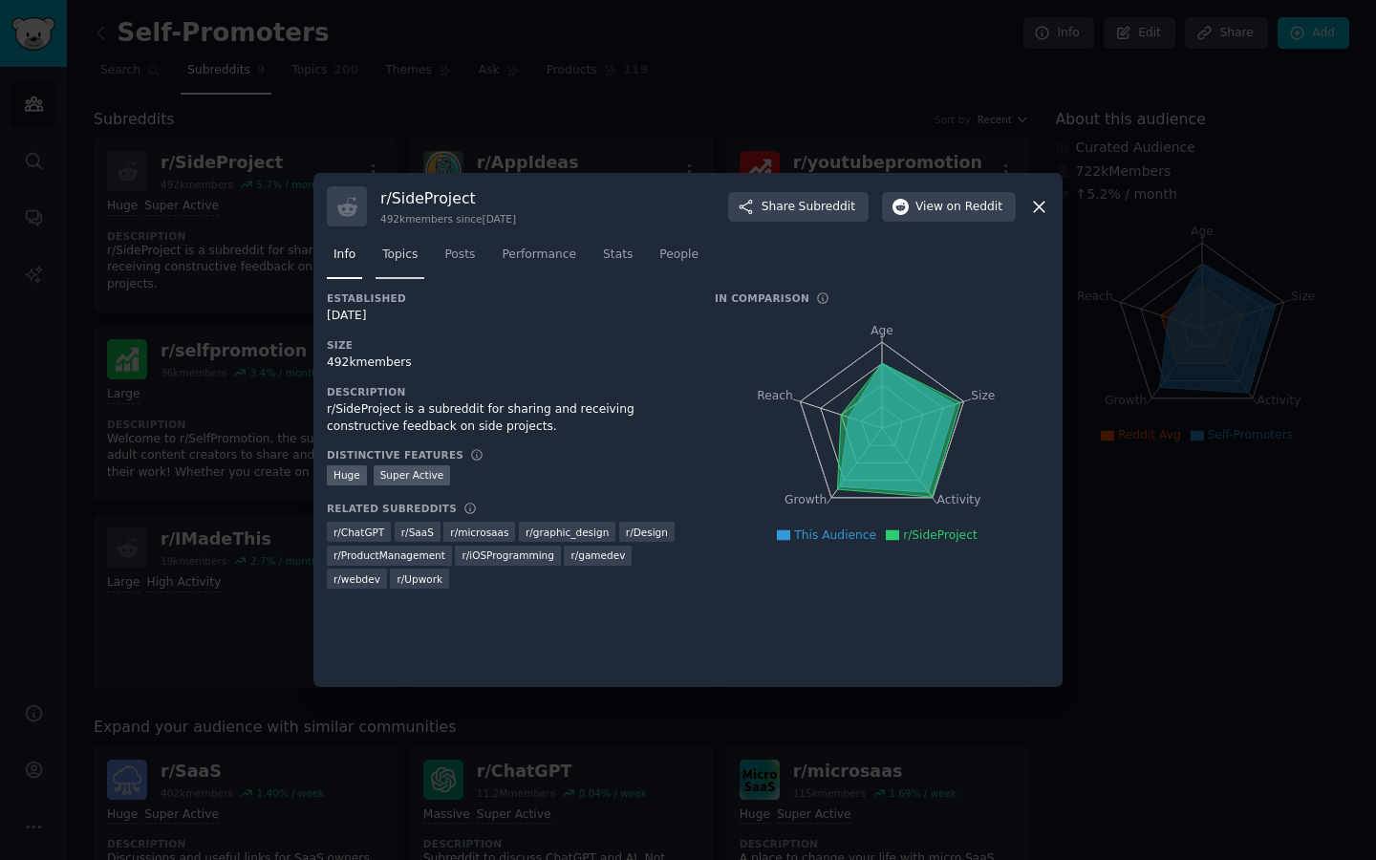
click at [417, 260] on span "Topics" at bounding box center [399, 255] width 35 height 17
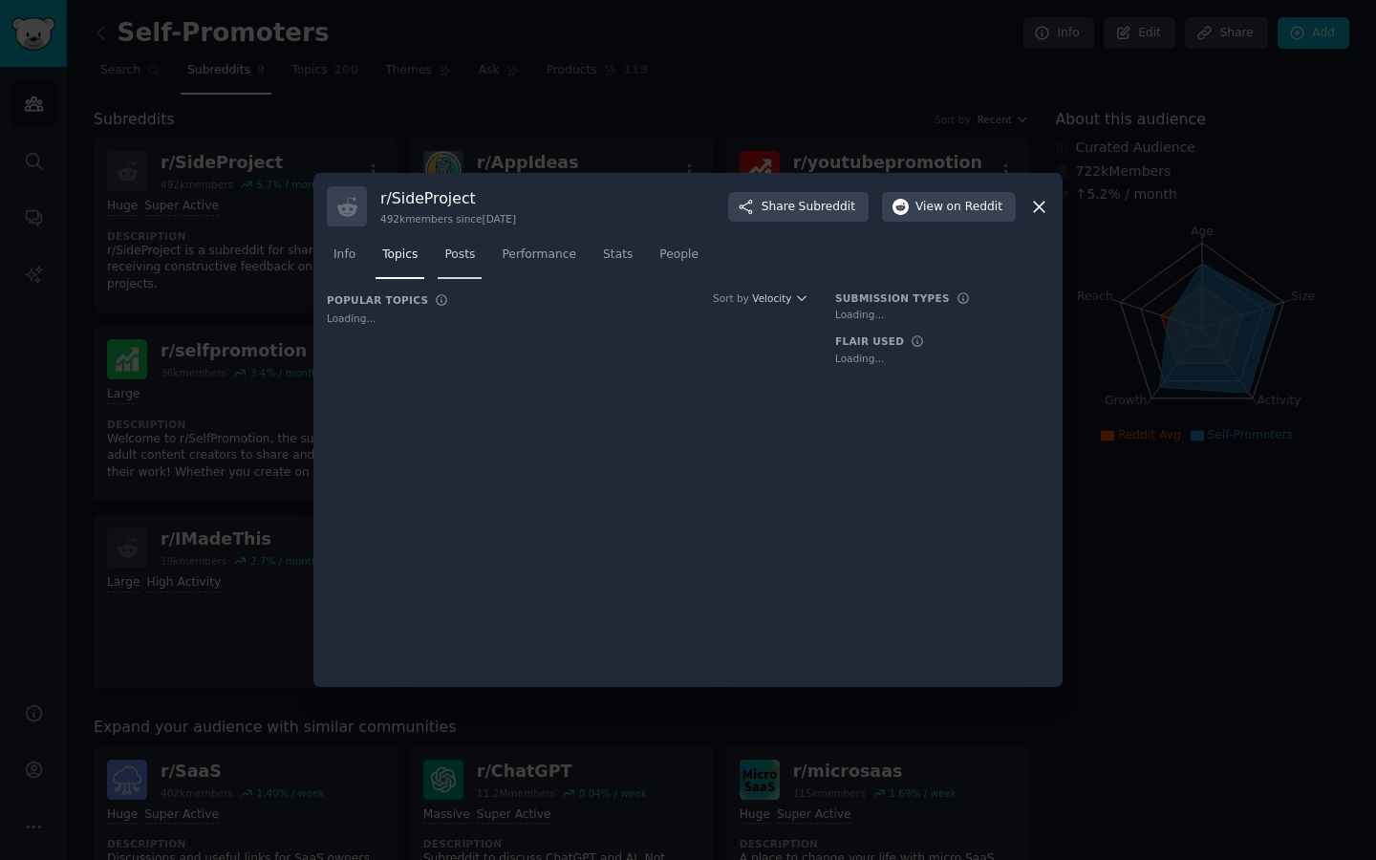
click at [459, 260] on span "Posts" at bounding box center [459, 255] width 31 height 17
click at [419, 262] on link "Topics" at bounding box center [400, 259] width 49 height 39
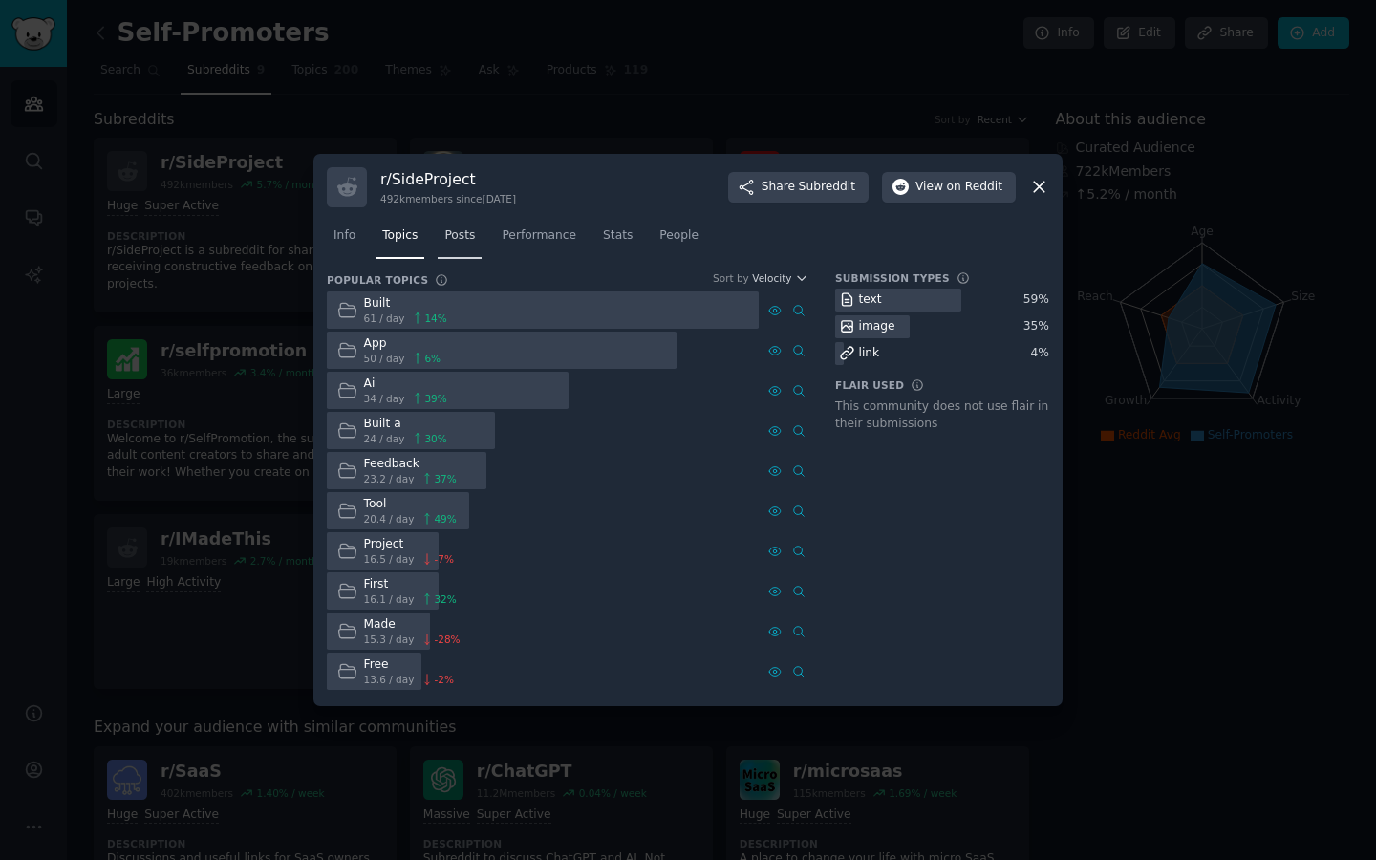
click at [454, 232] on span "Posts" at bounding box center [459, 235] width 31 height 17
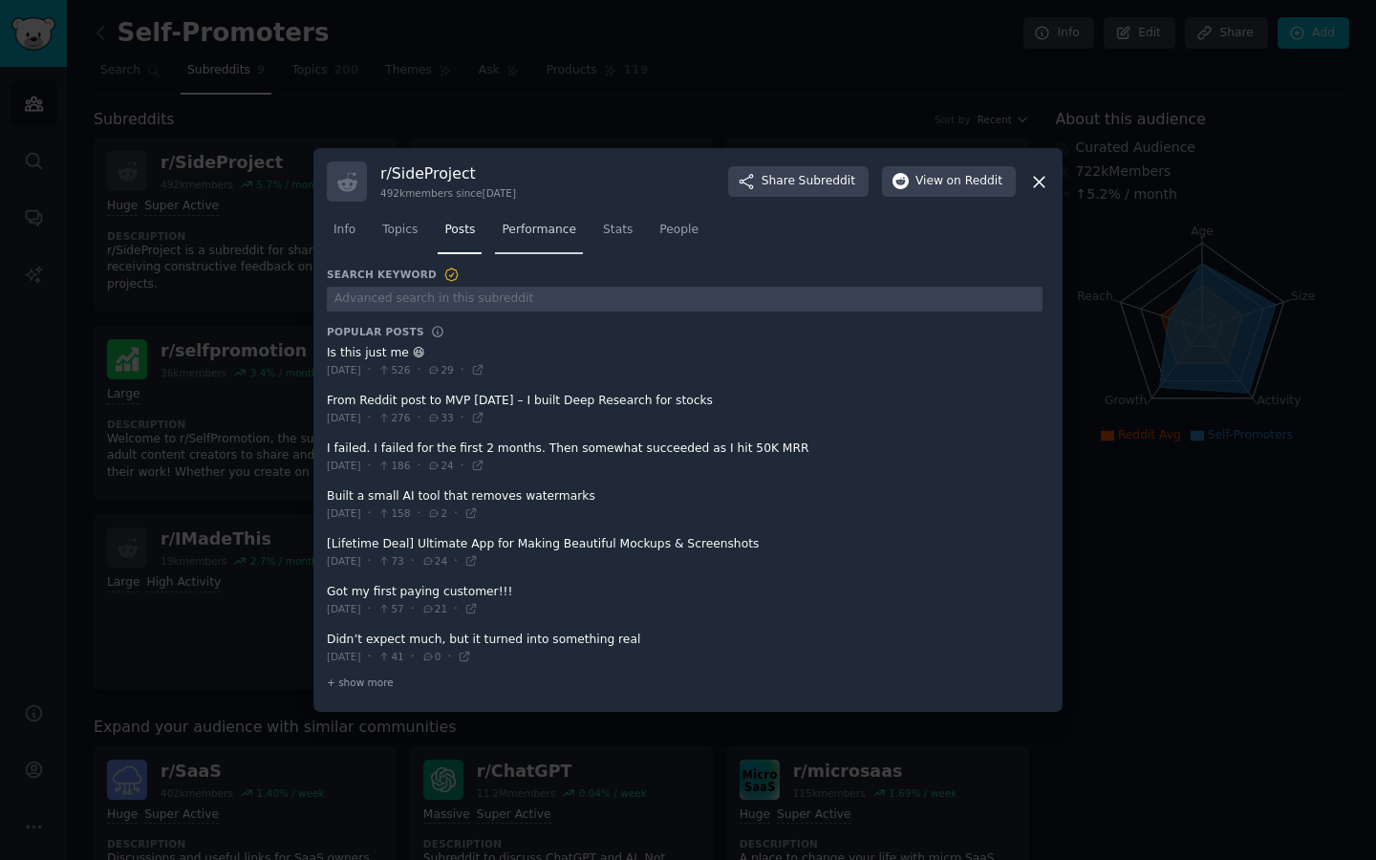
click at [549, 247] on link "Performance" at bounding box center [539, 234] width 88 height 39
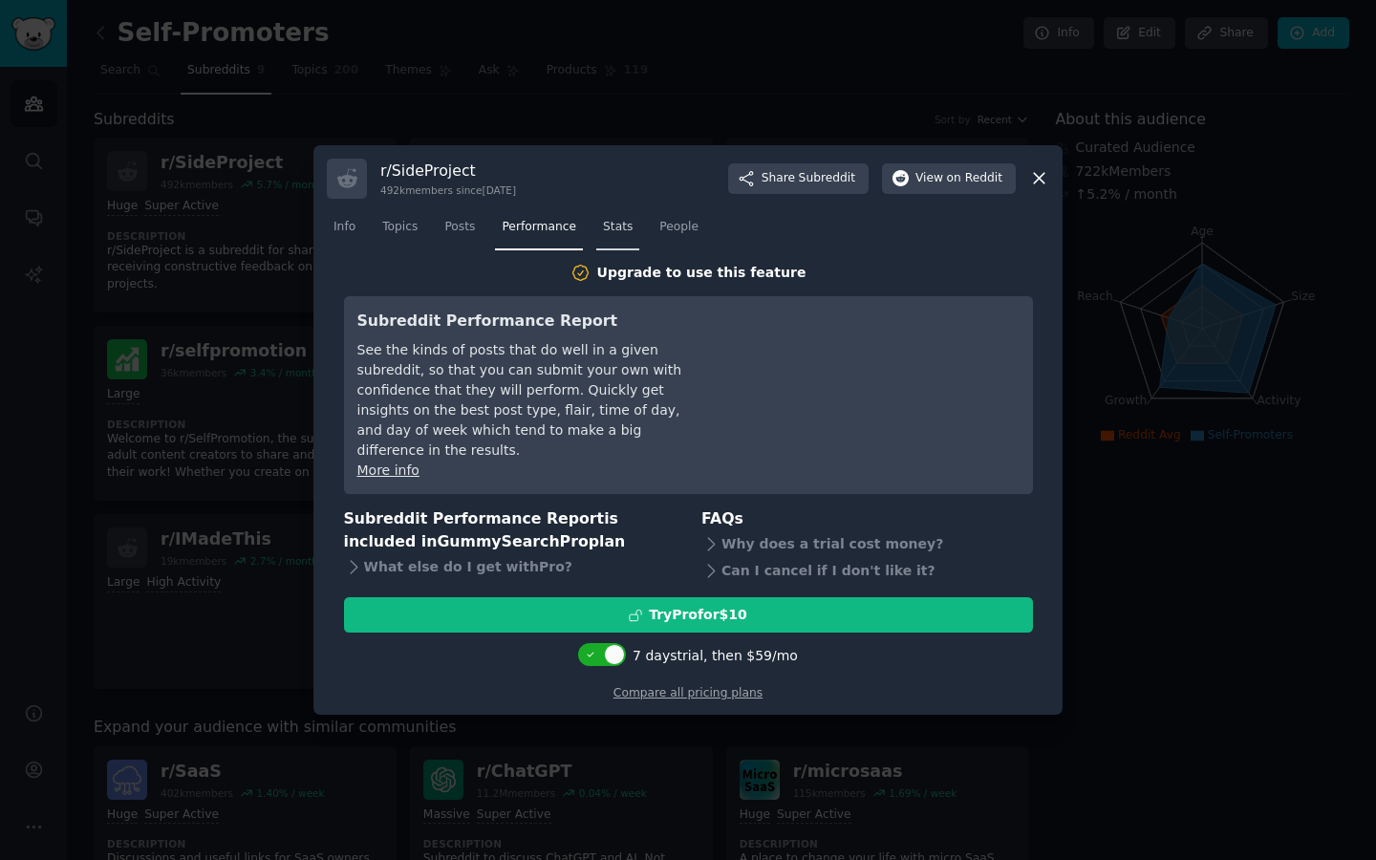
click at [614, 236] on span "Stats" at bounding box center [618, 227] width 30 height 17
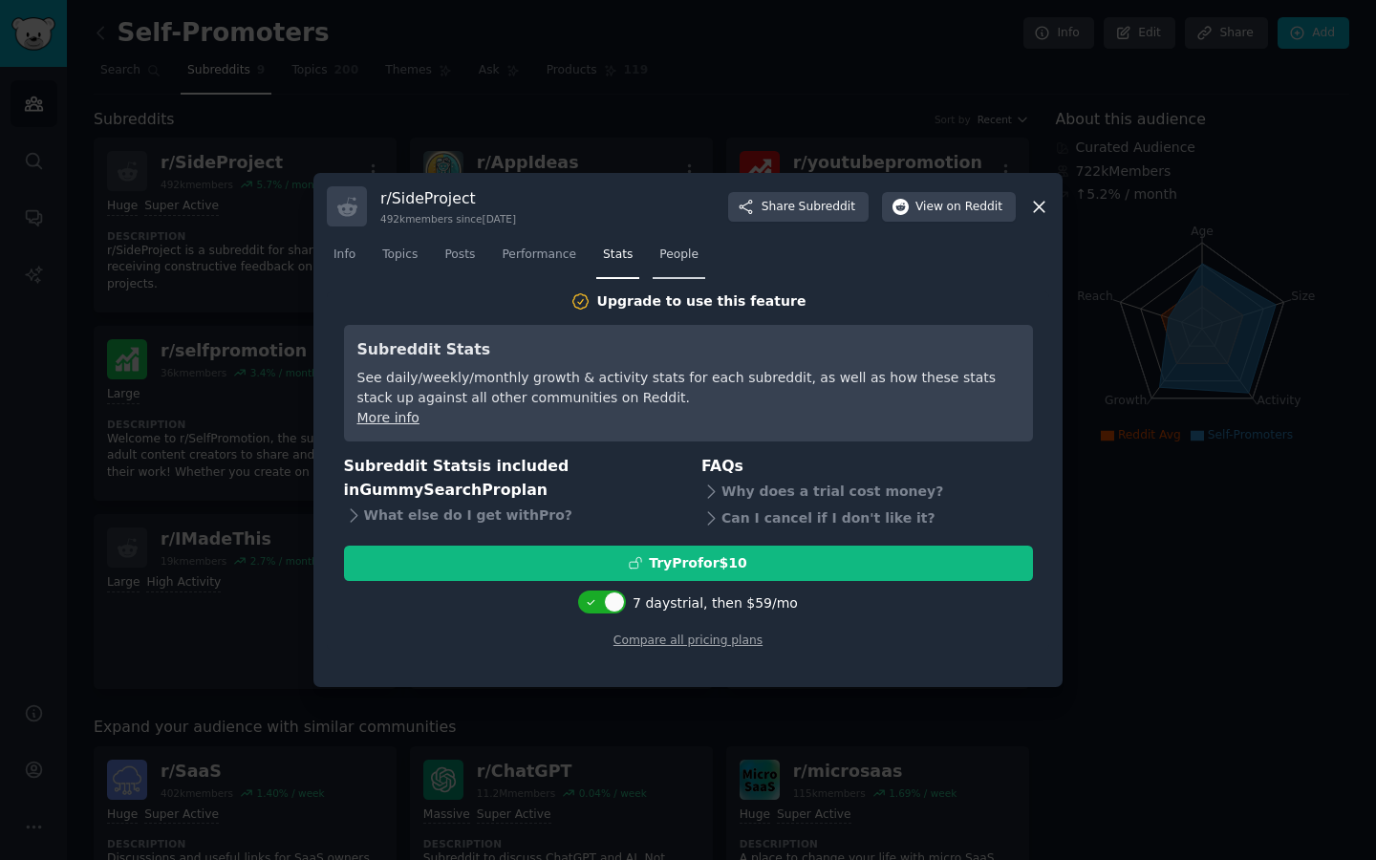
click at [689, 256] on span "People" at bounding box center [678, 255] width 39 height 17
click at [1037, 205] on icon at bounding box center [1039, 207] width 11 height 11
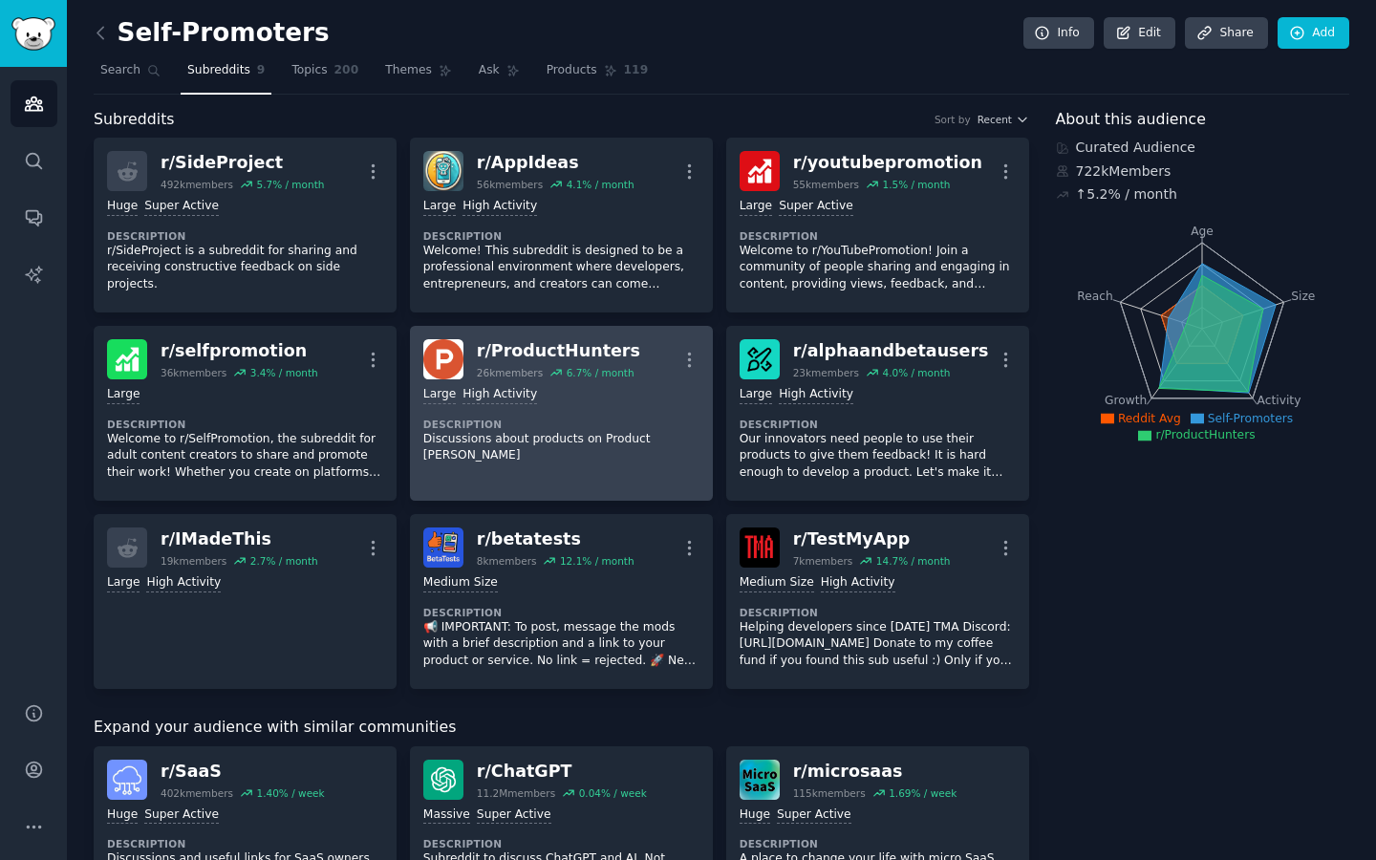
click at [574, 354] on div "r/ ProductHunters" at bounding box center [558, 351] width 163 height 24
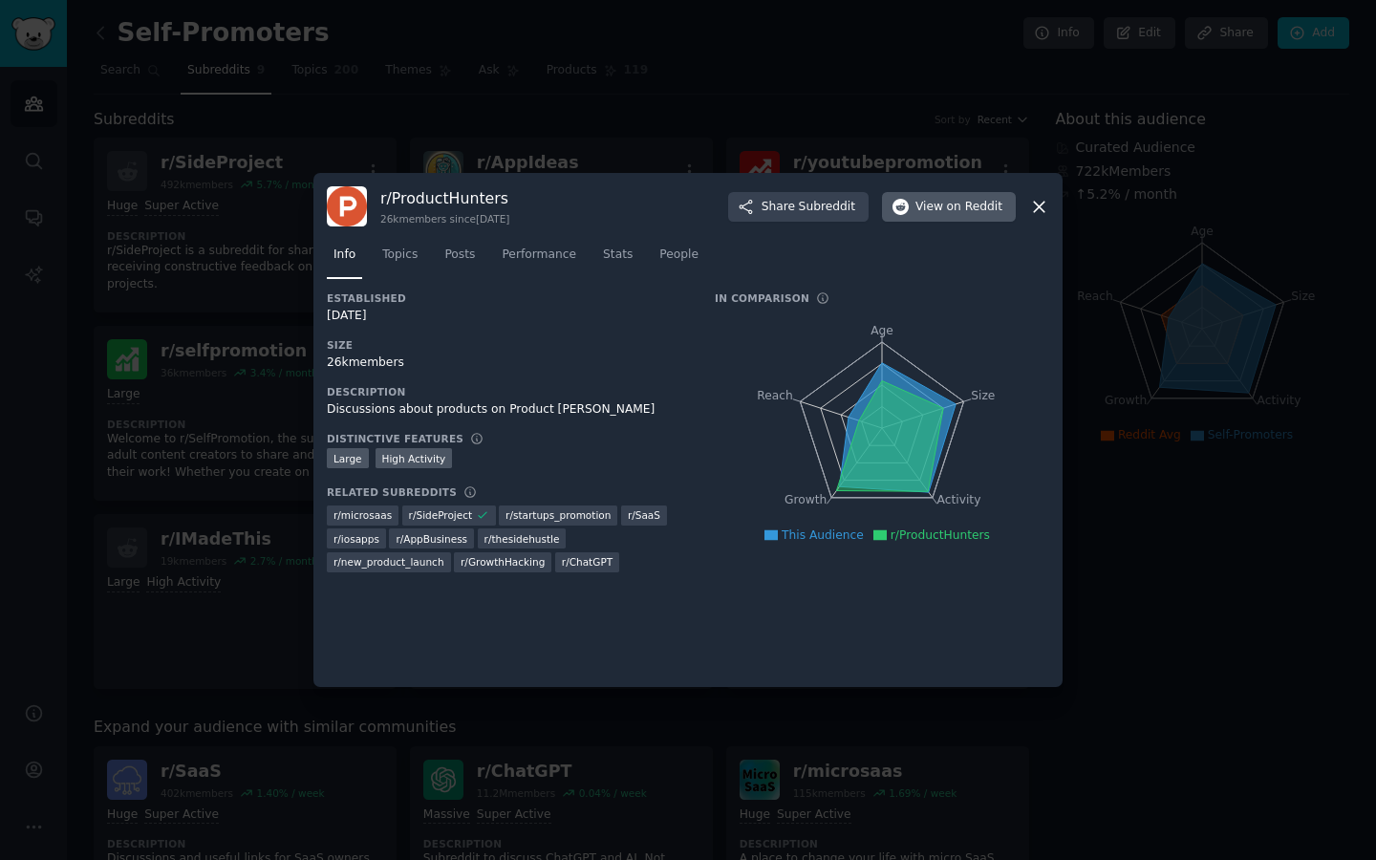
click at [932, 203] on span "View on Reddit" at bounding box center [959, 207] width 87 height 17
click at [1031, 201] on icon at bounding box center [1039, 207] width 20 height 20
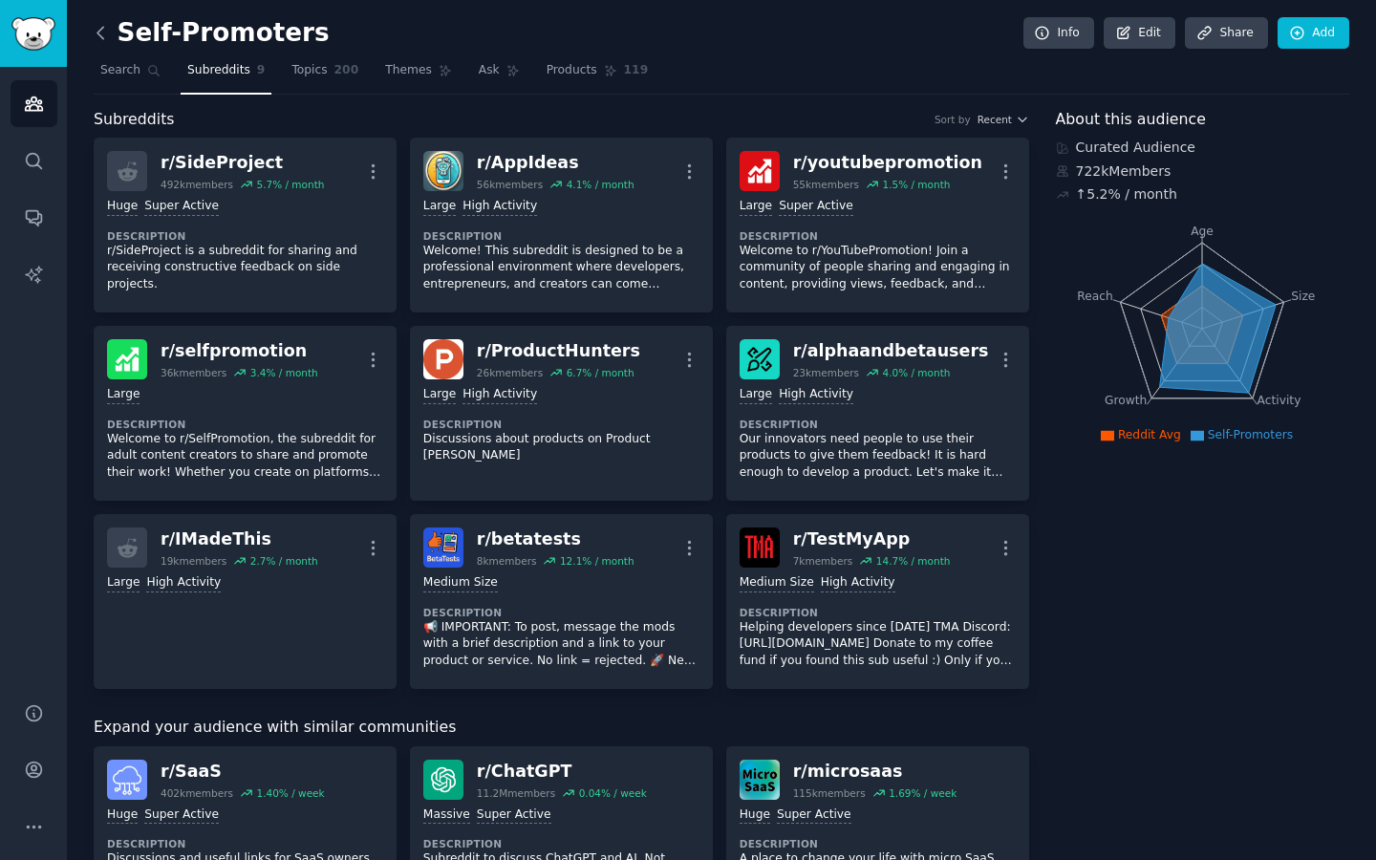
click at [105, 38] on icon at bounding box center [101, 33] width 20 height 20
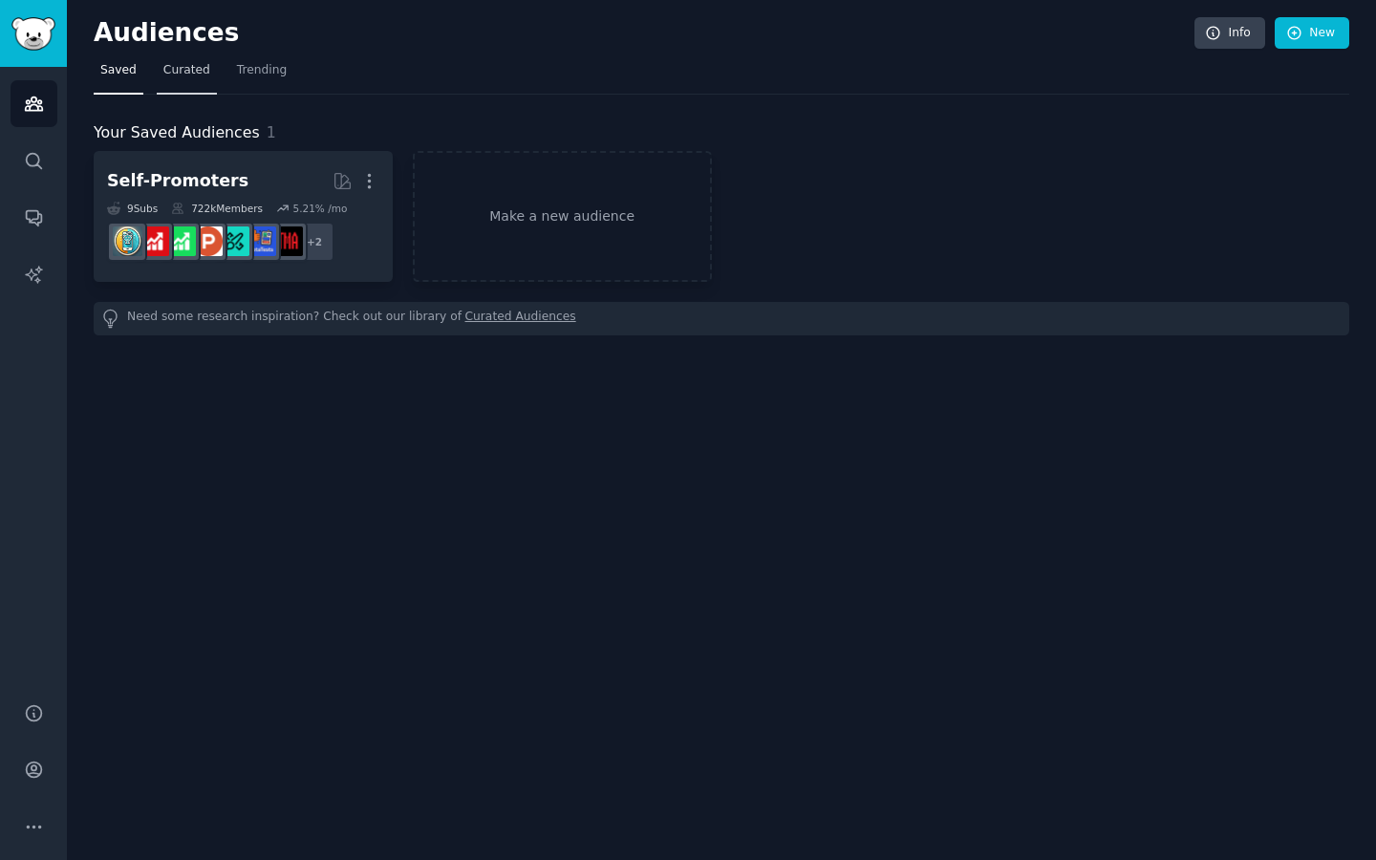
click at [188, 74] on span "Curated" at bounding box center [186, 70] width 47 height 17
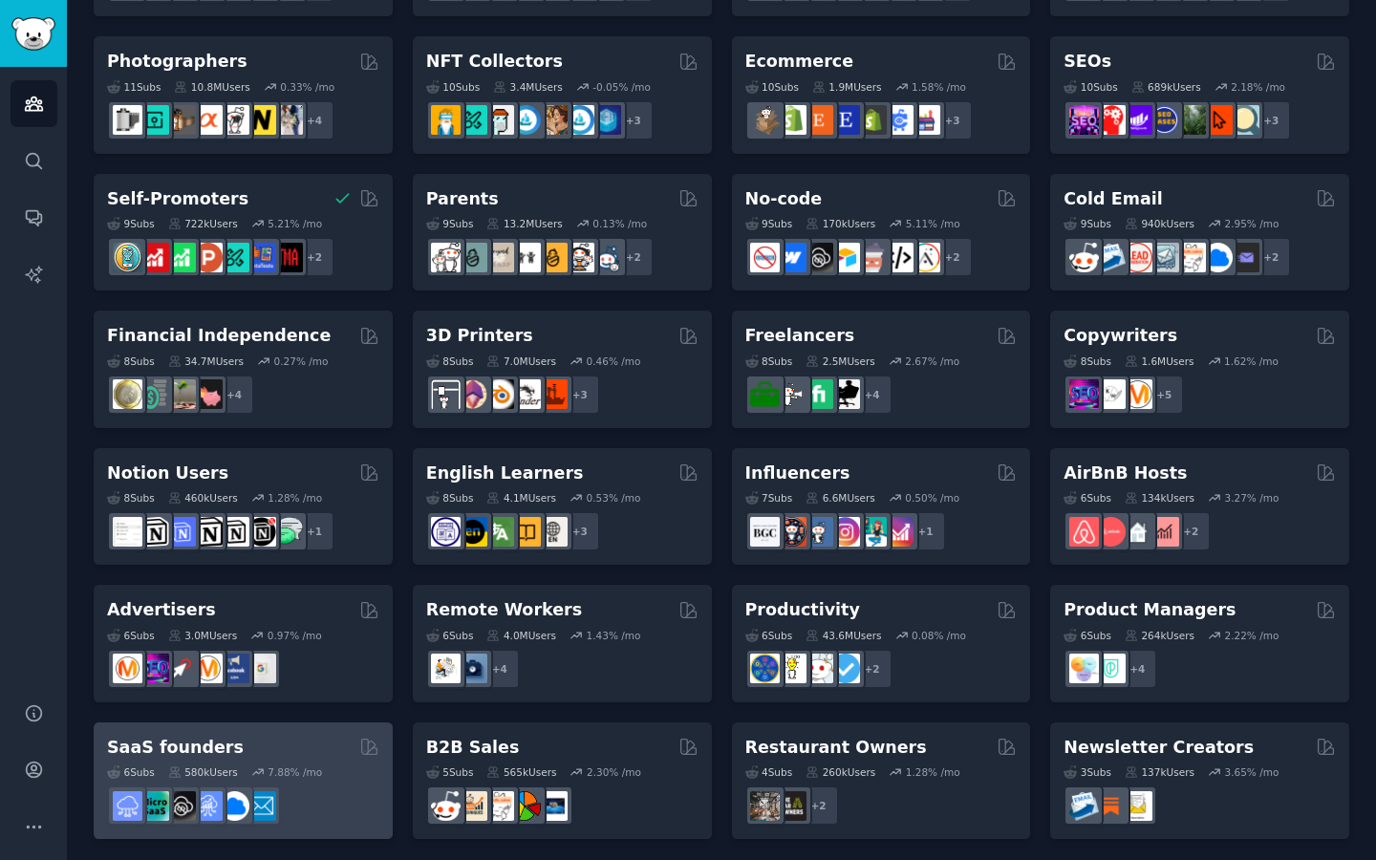
click at [324, 740] on div "SaaS founders" at bounding box center [243, 748] width 272 height 24
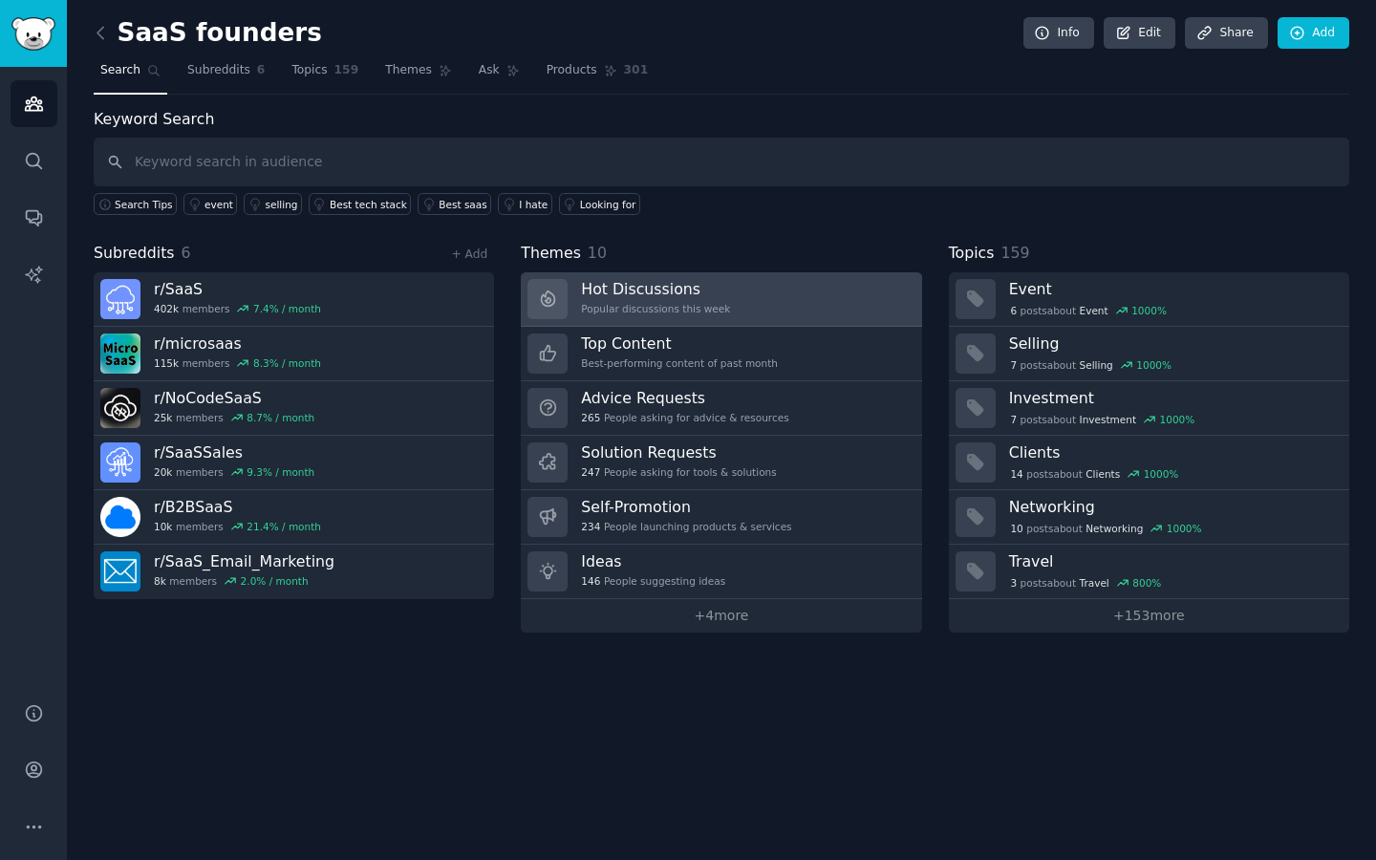
click at [625, 302] on div "Popular discussions this week" at bounding box center [655, 308] width 149 height 13
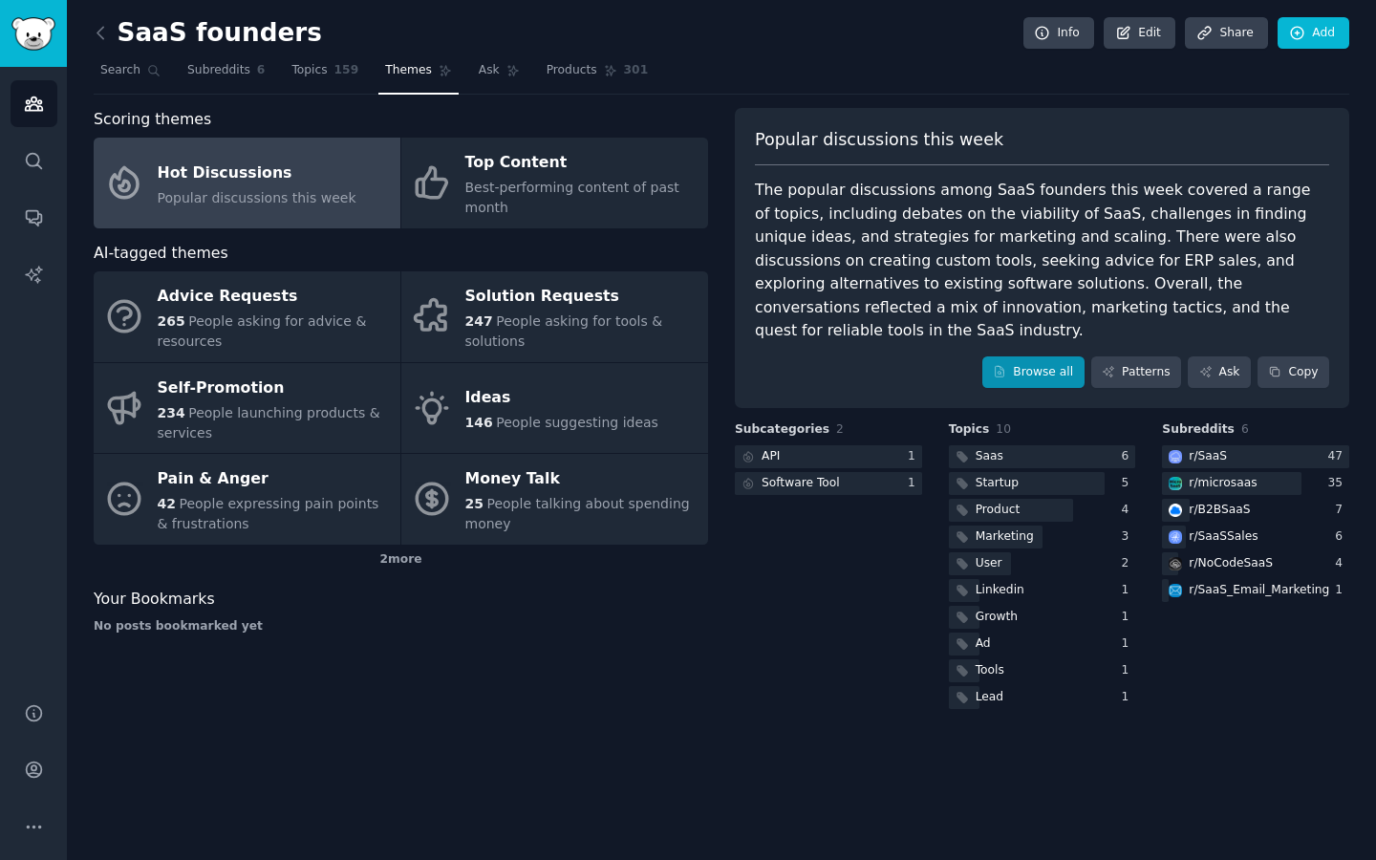
click at [1046, 356] on link "Browse all" at bounding box center [1033, 372] width 102 height 32
